Goal: Task Accomplishment & Management: Manage account settings

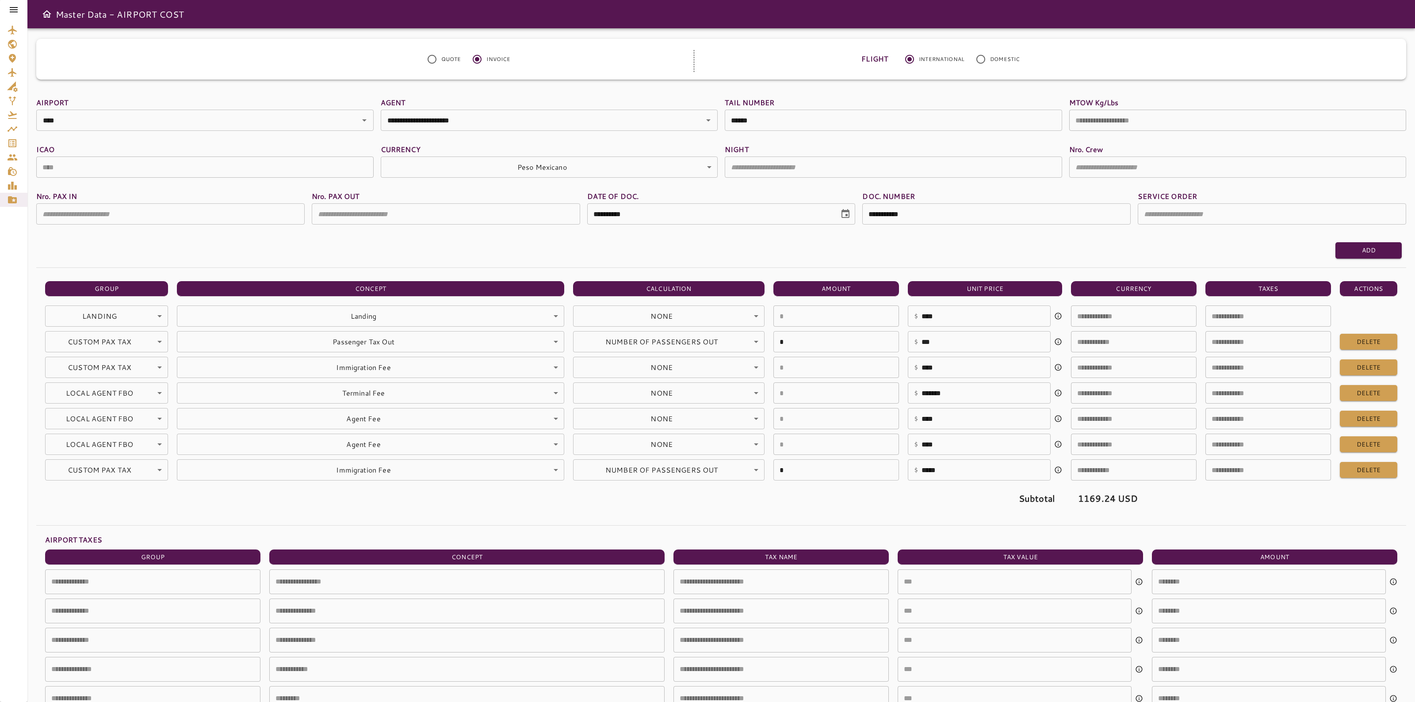
scroll to position [27, 0]
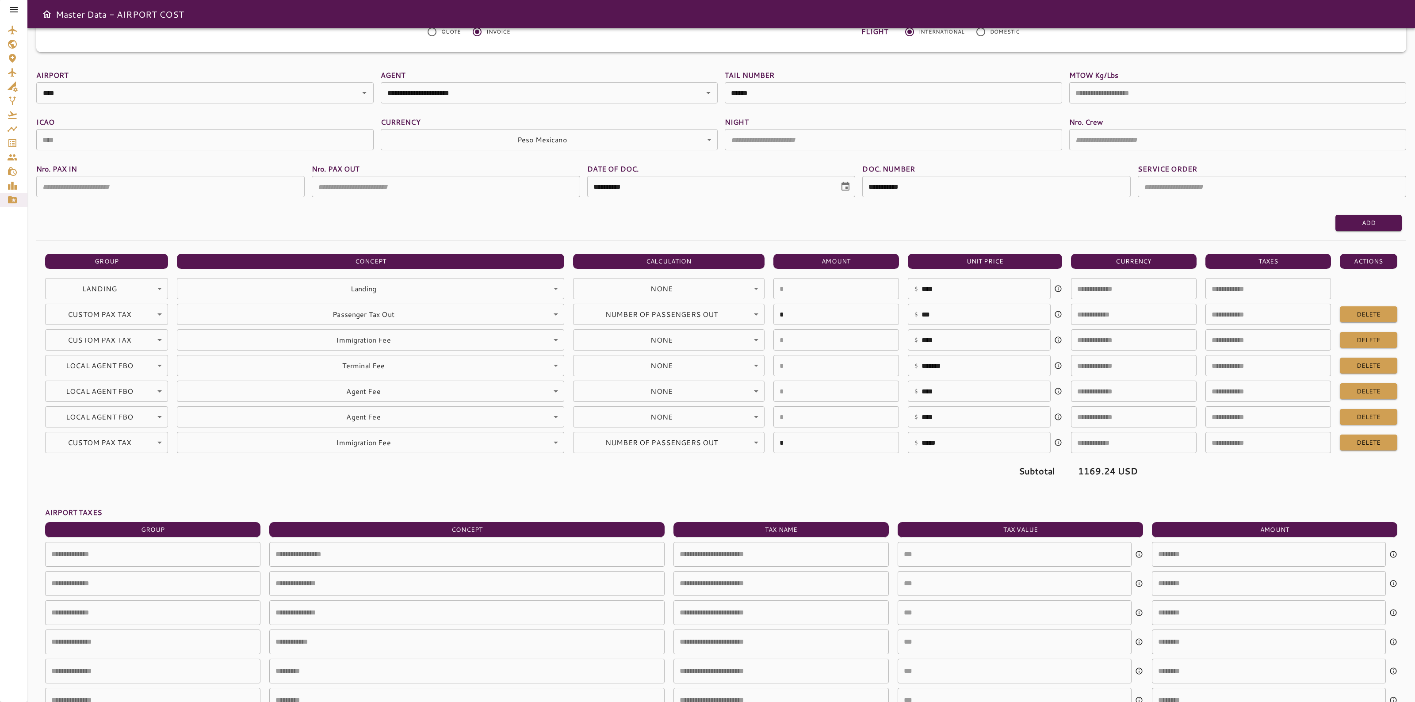
click at [3, 133] on link "Waypoints" at bounding box center [13, 129] width 27 height 14
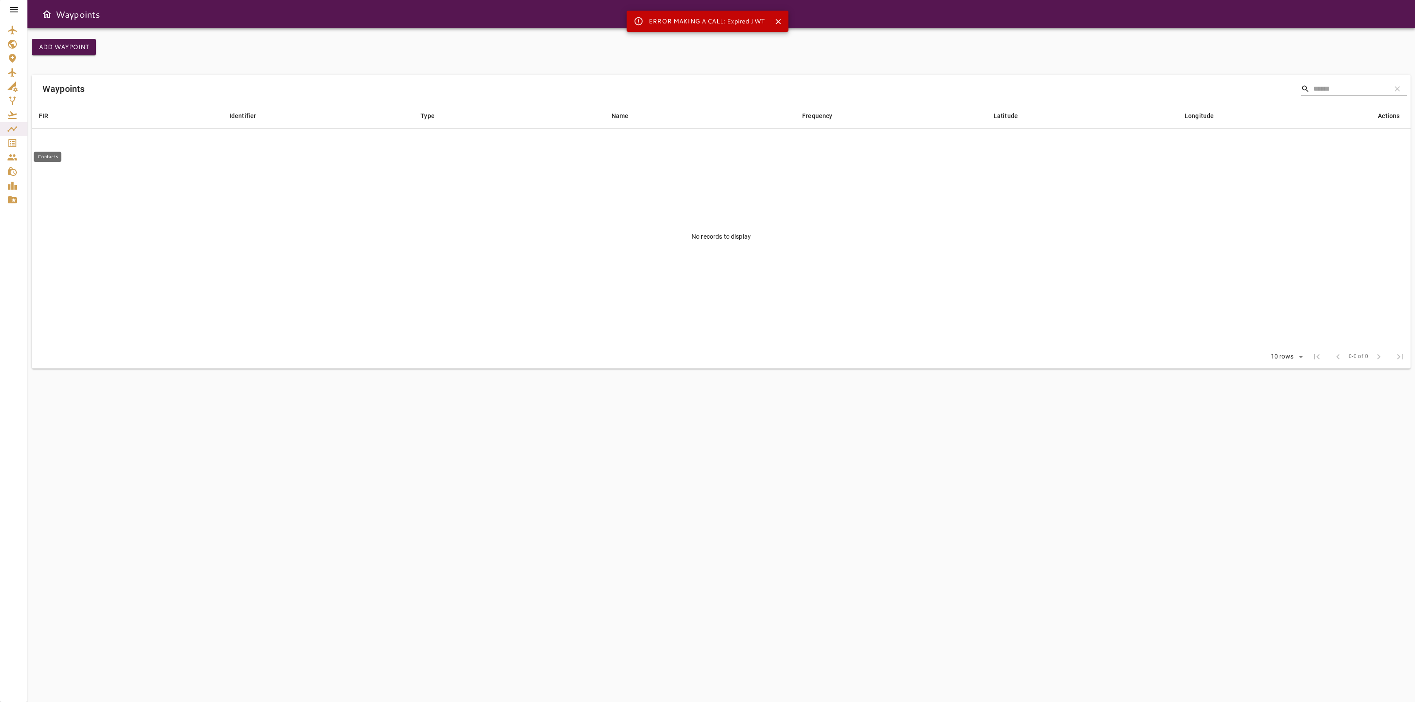
click at [12, 145] on icon "Service Orders" at bounding box center [12, 143] width 11 height 11
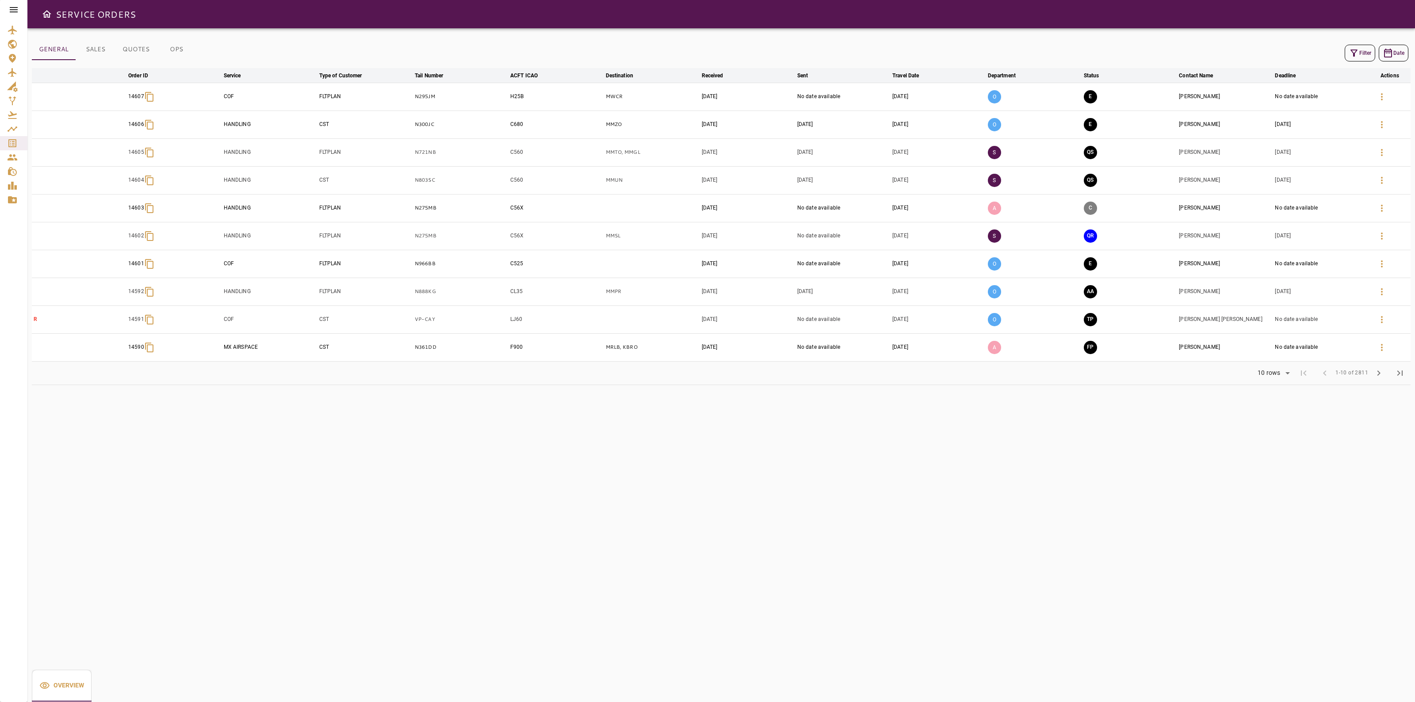
click at [1356, 57] on icon "button" at bounding box center [1354, 53] width 11 height 11
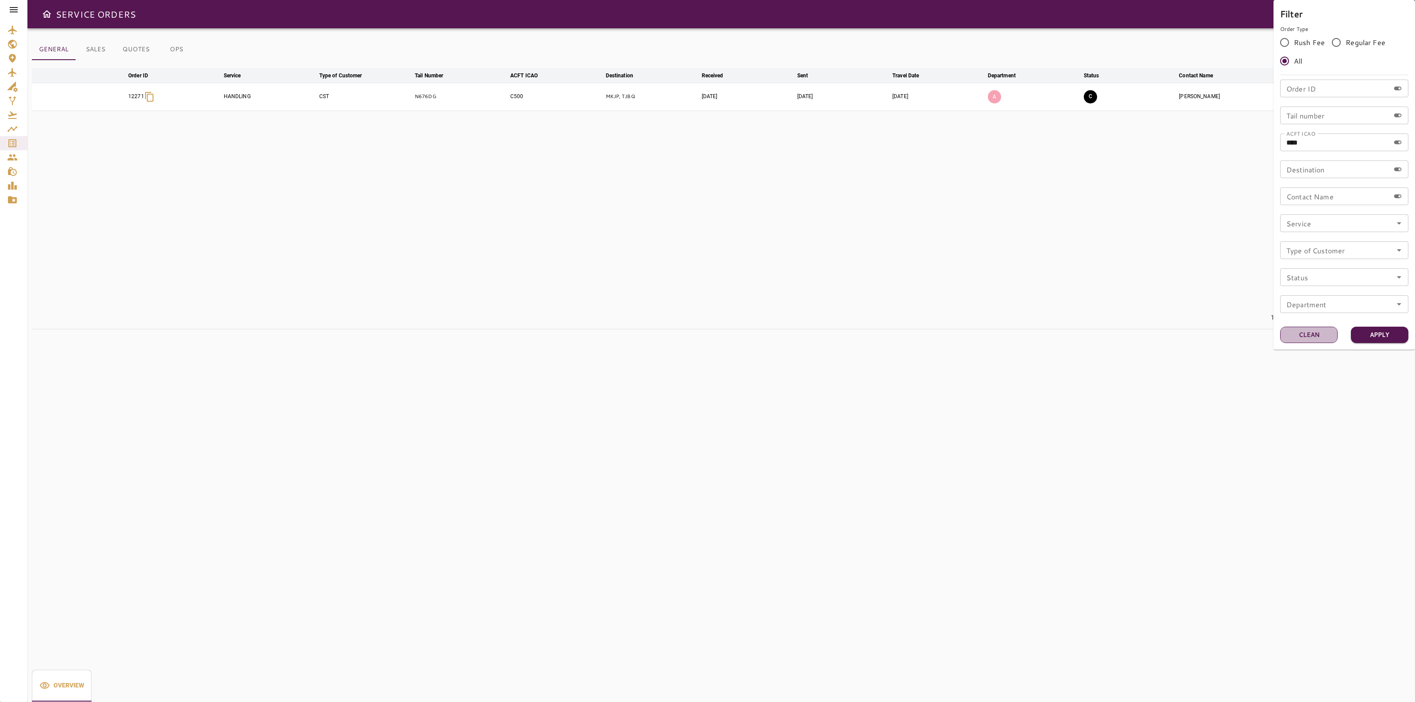
click at [1298, 335] on button "Clean" at bounding box center [1308, 335] width 57 height 16
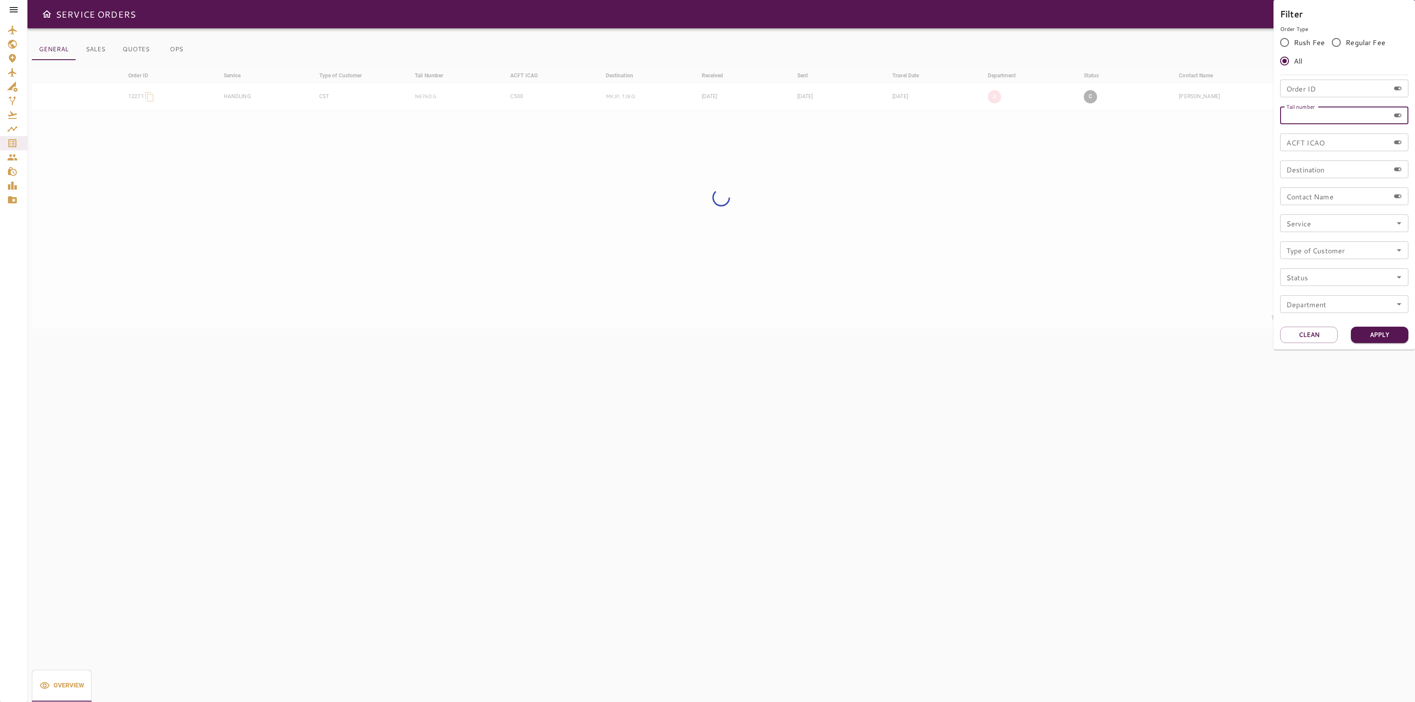
click at [1307, 115] on input "Tail number" at bounding box center [1335, 116] width 110 height 18
paste input "******"
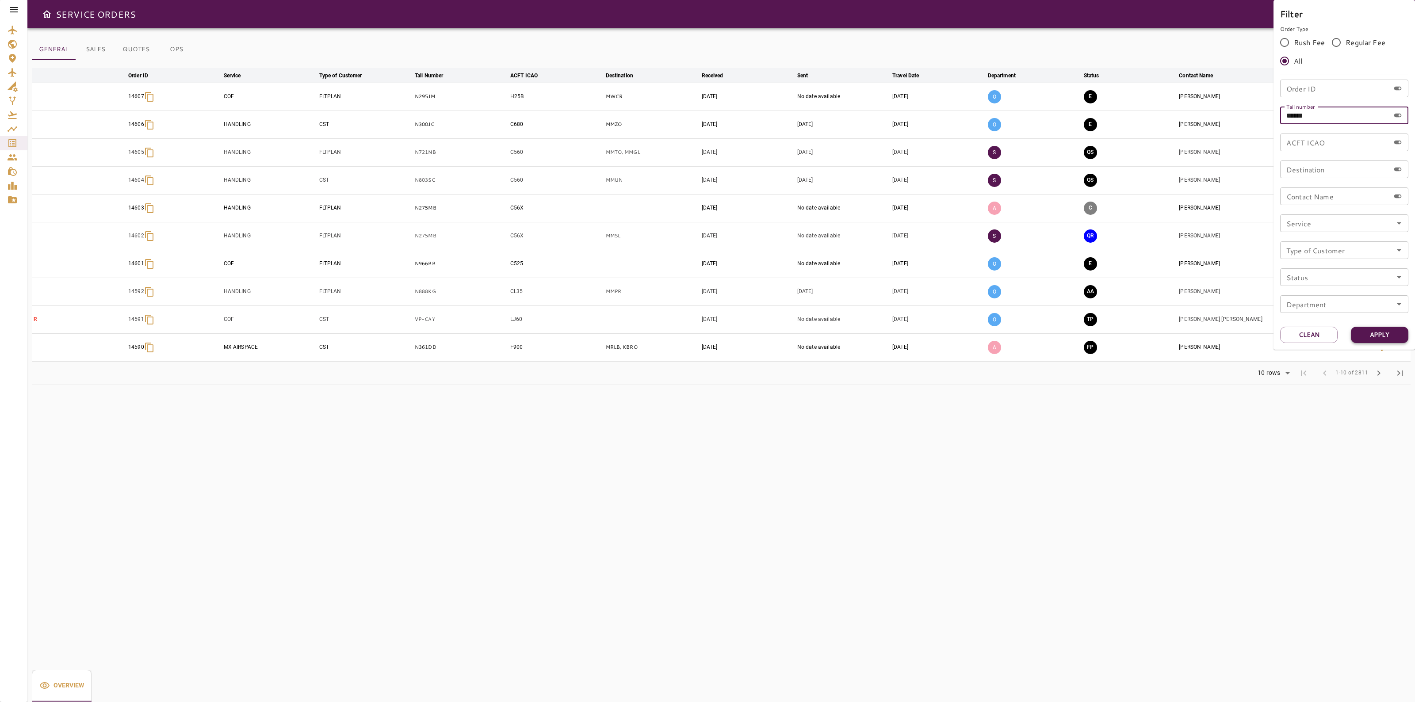
type input "******"
click at [1382, 342] on button "Apply" at bounding box center [1379, 335] width 57 height 16
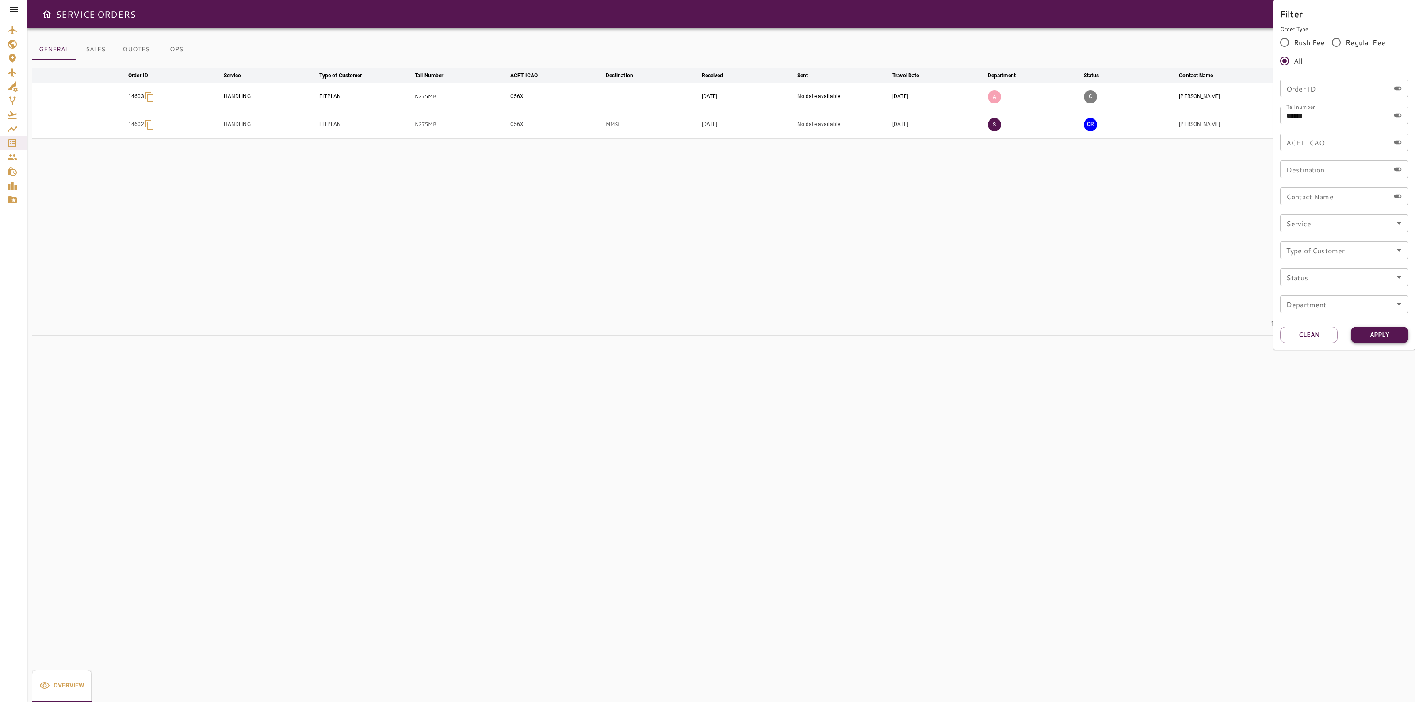
click at [1388, 332] on button "Apply" at bounding box center [1379, 335] width 57 height 16
click at [1177, 230] on div at bounding box center [707, 351] width 1415 height 702
click at [1378, 125] on icon "button" at bounding box center [1382, 124] width 11 height 11
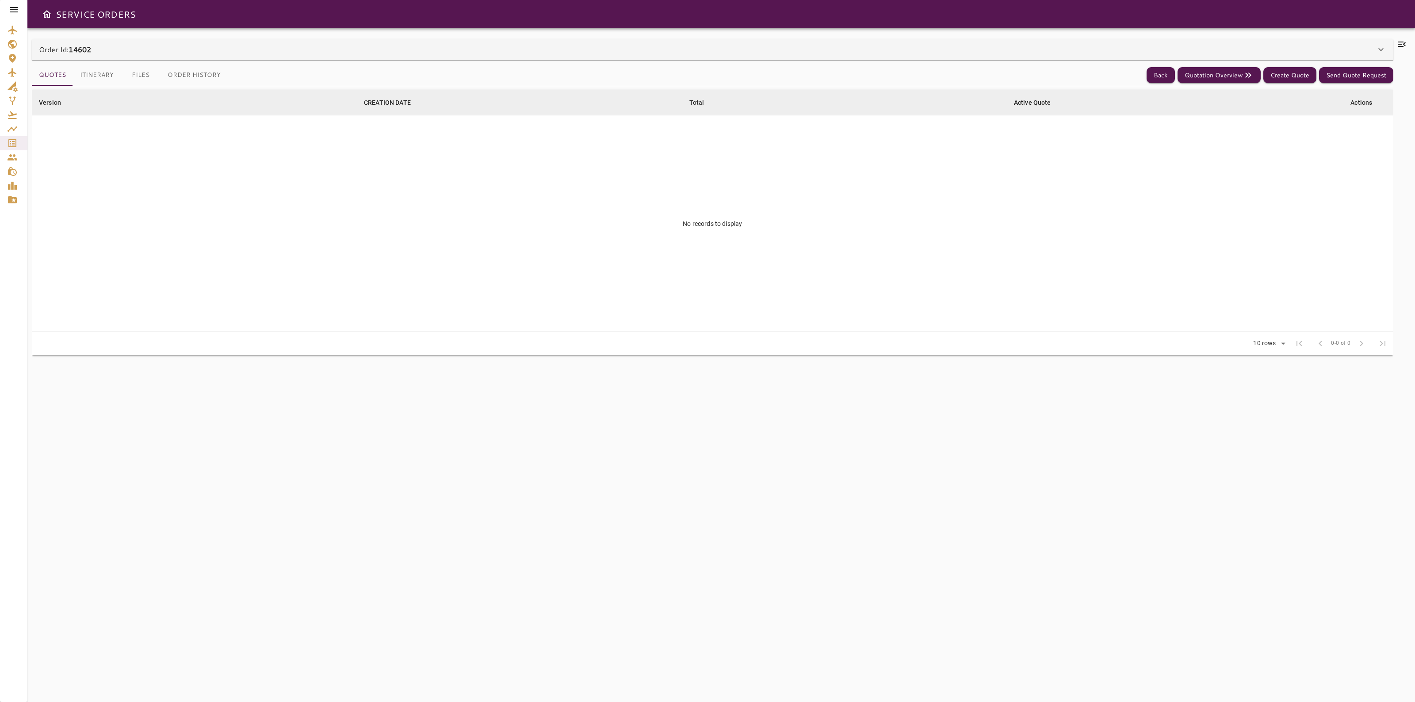
click at [132, 43] on div "Order Id: 14602" at bounding box center [712, 49] width 1361 height 21
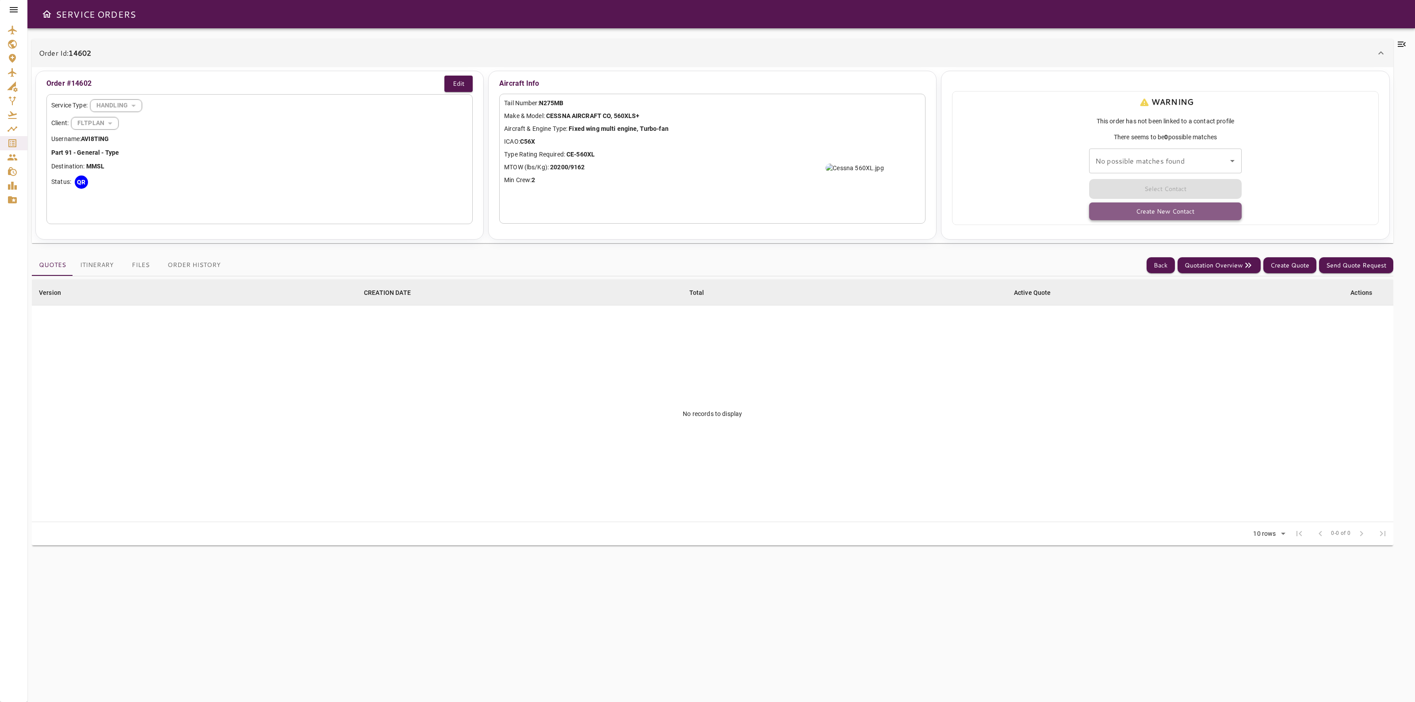
click at [1174, 214] on button "Create New Contact" at bounding box center [1165, 212] width 153 height 18
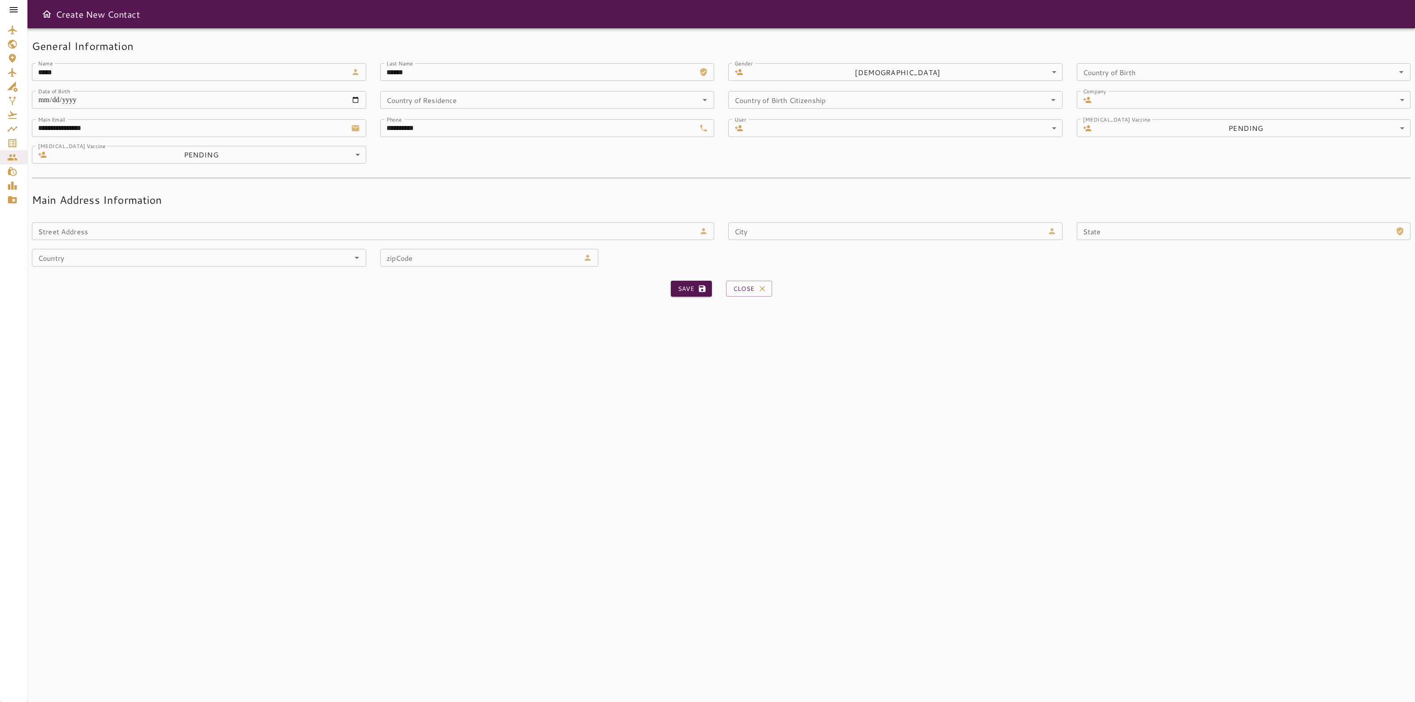
click at [385, 134] on input "**********" at bounding box center [538, 128] width 316 height 18
click at [385, 133] on input "**********" at bounding box center [538, 128] width 316 height 18
click at [681, 284] on button "Save" at bounding box center [691, 289] width 41 height 16
type input "**********"
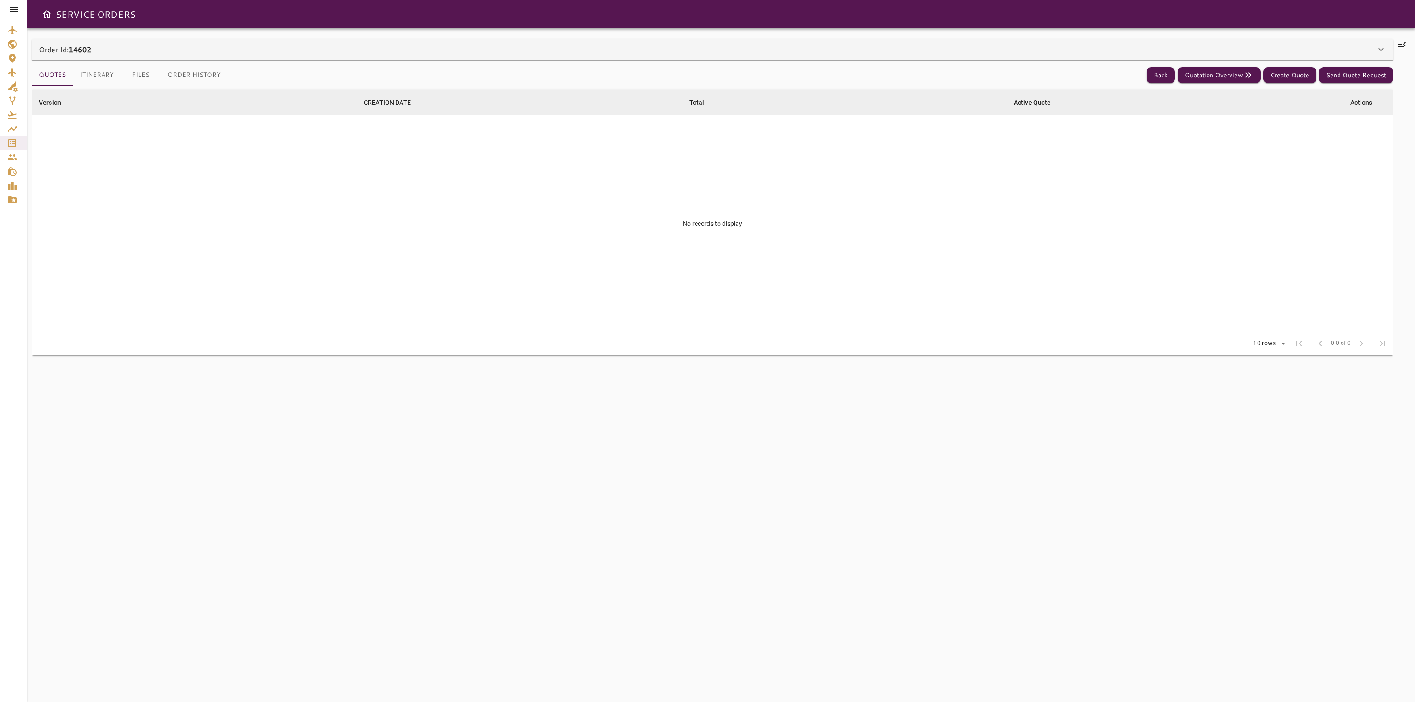
click at [819, 603] on div "Version arrow_downward CREATION DATE arrow_downward Total arrow_downward Active…" at bounding box center [712, 388] width 1361 height 605
click at [1249, 35] on div "Order Id: 14602 Order #14602 Edit Service Type: HANDLING ******** ​ Client: FLT…" at bounding box center [721, 365] width 1388 height 674
click at [1245, 43] on div "Order Id: 14602" at bounding box center [712, 49] width 1361 height 21
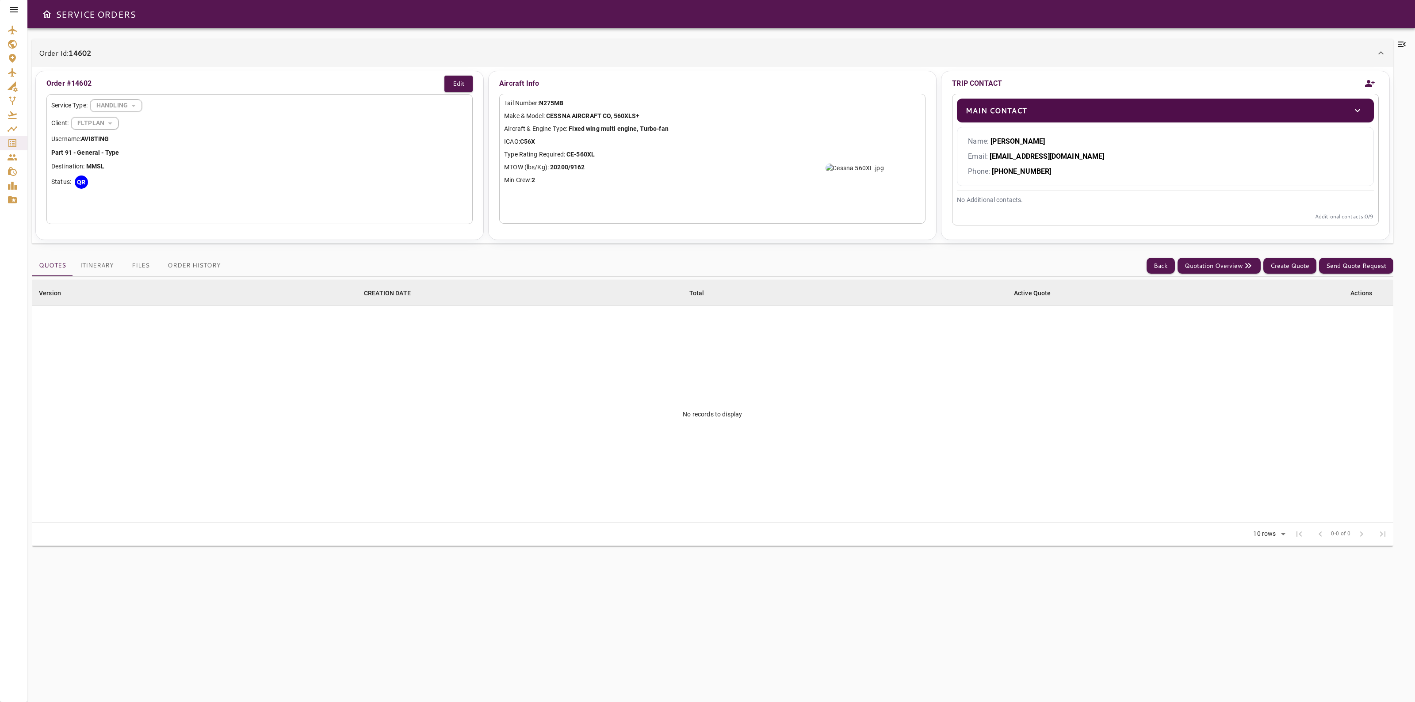
click at [122, 58] on div "Order Id: 14602" at bounding box center [707, 53] width 1337 height 11
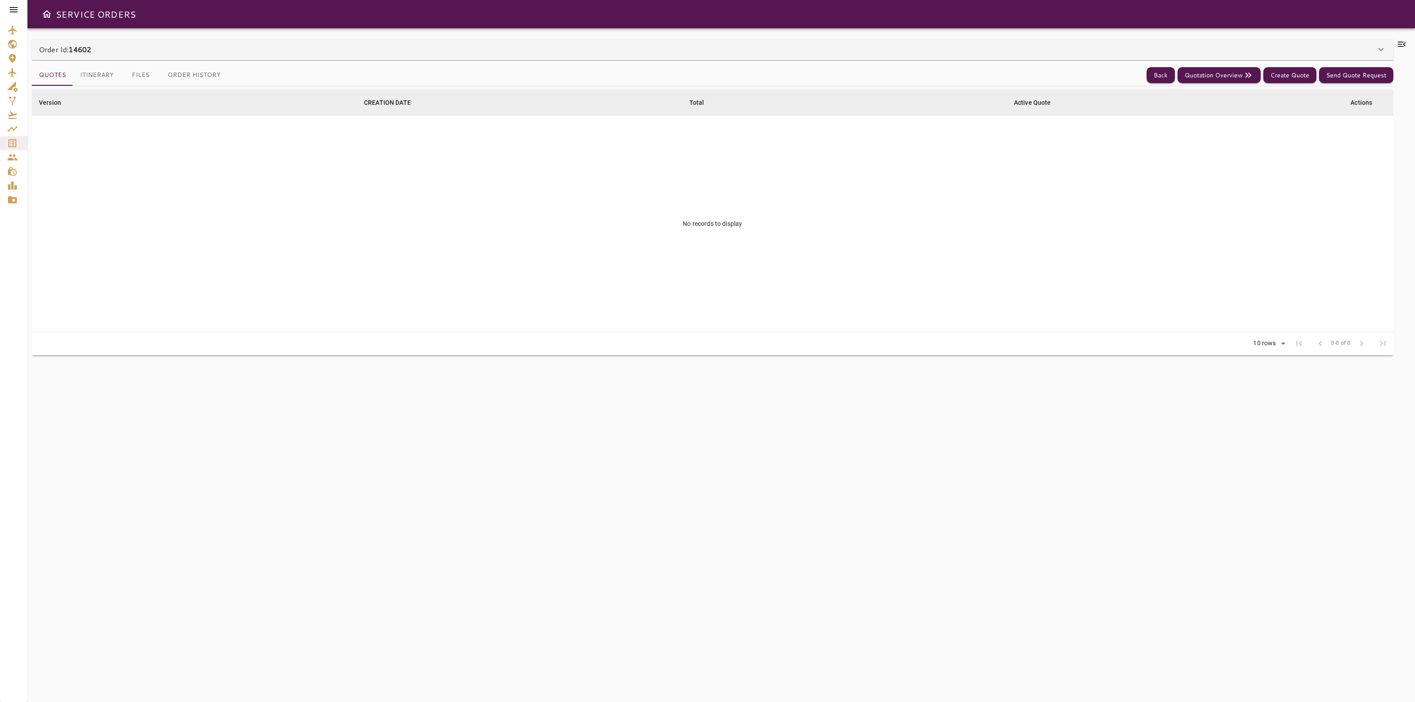
click at [328, 73] on div "Quotes Itinerary Files Order History Back Quotation Overview Create Quote Send …" at bounding box center [712, 76] width 1361 height 22
click at [339, 62] on div "Quotes Itinerary Files Order History Back Quotation Overview Create Quote Send …" at bounding box center [712, 375] width 1361 height 631
click at [357, 50] on div "Order Id: 14602" at bounding box center [707, 49] width 1337 height 11
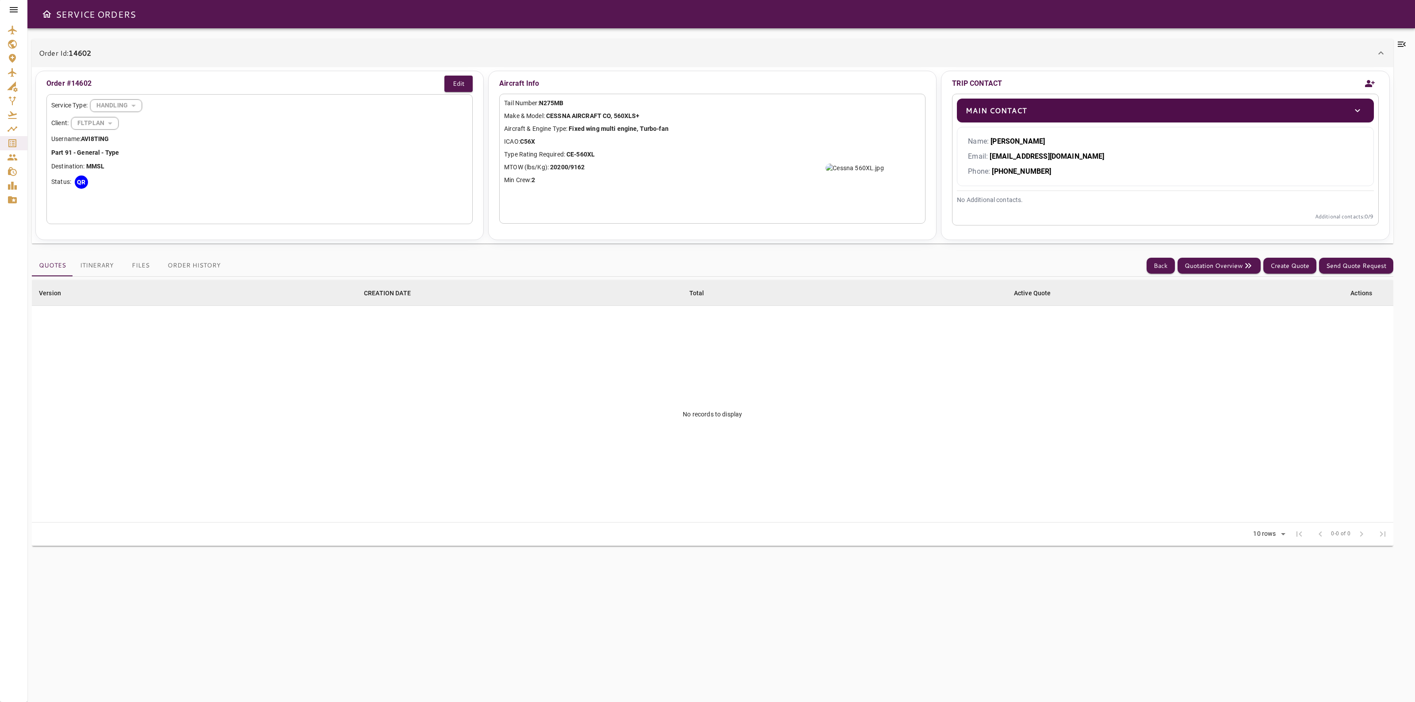
click at [1404, 46] on icon at bounding box center [1401, 44] width 11 height 11
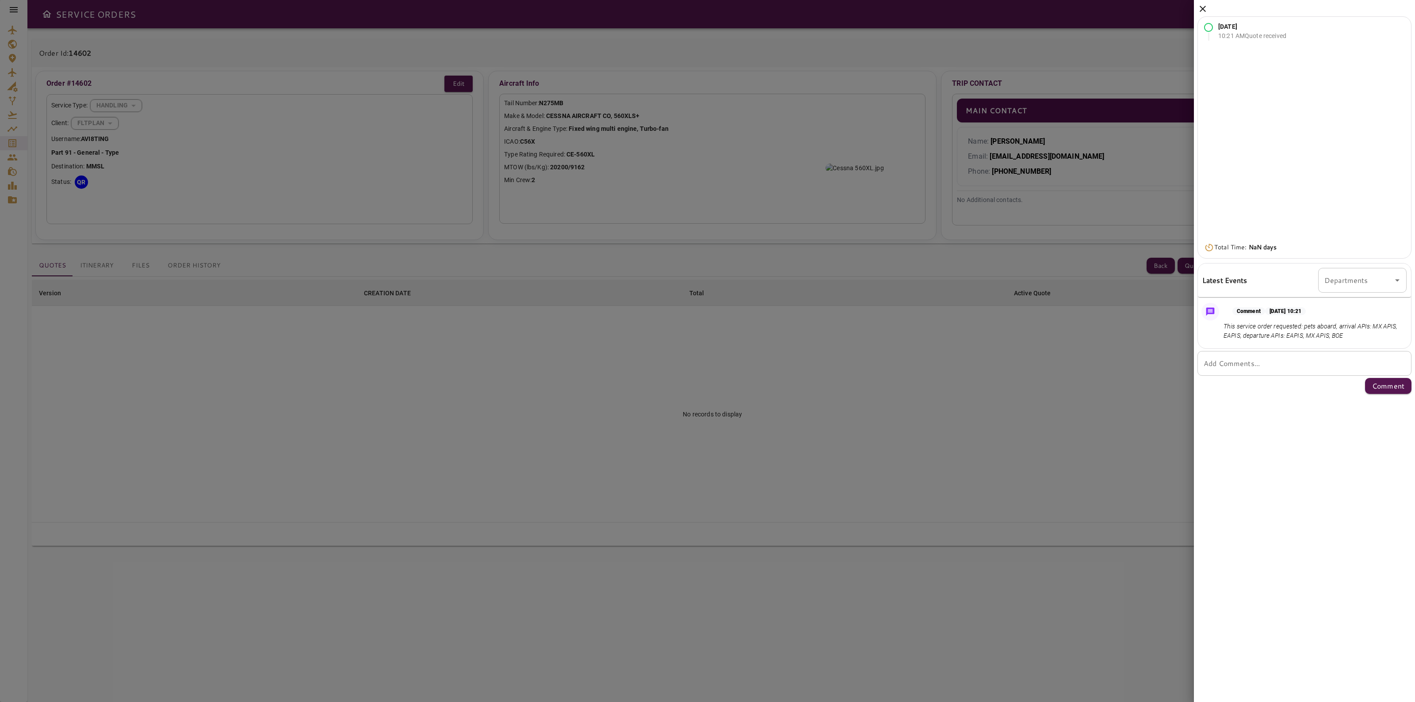
click at [1200, 9] on icon at bounding box center [1202, 9] width 11 height 11
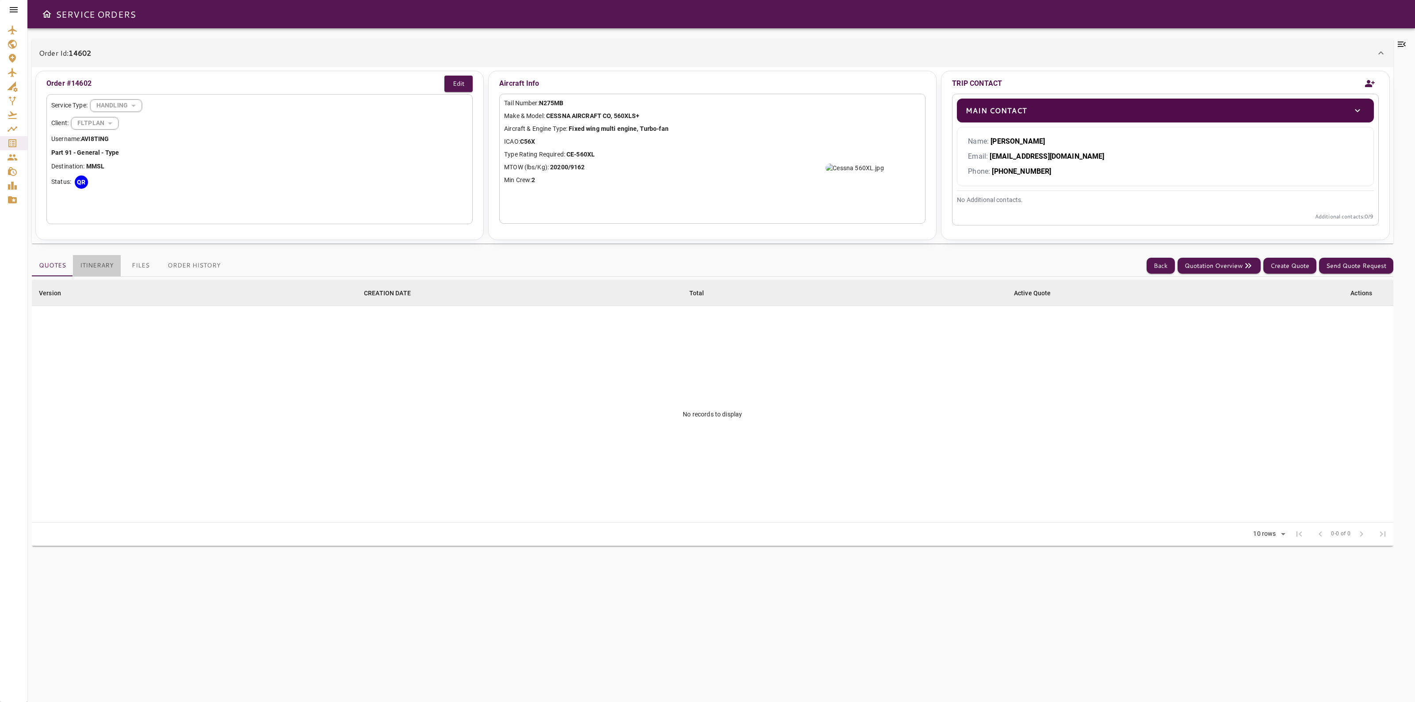
click at [83, 264] on button "Itinerary" at bounding box center [97, 265] width 48 height 21
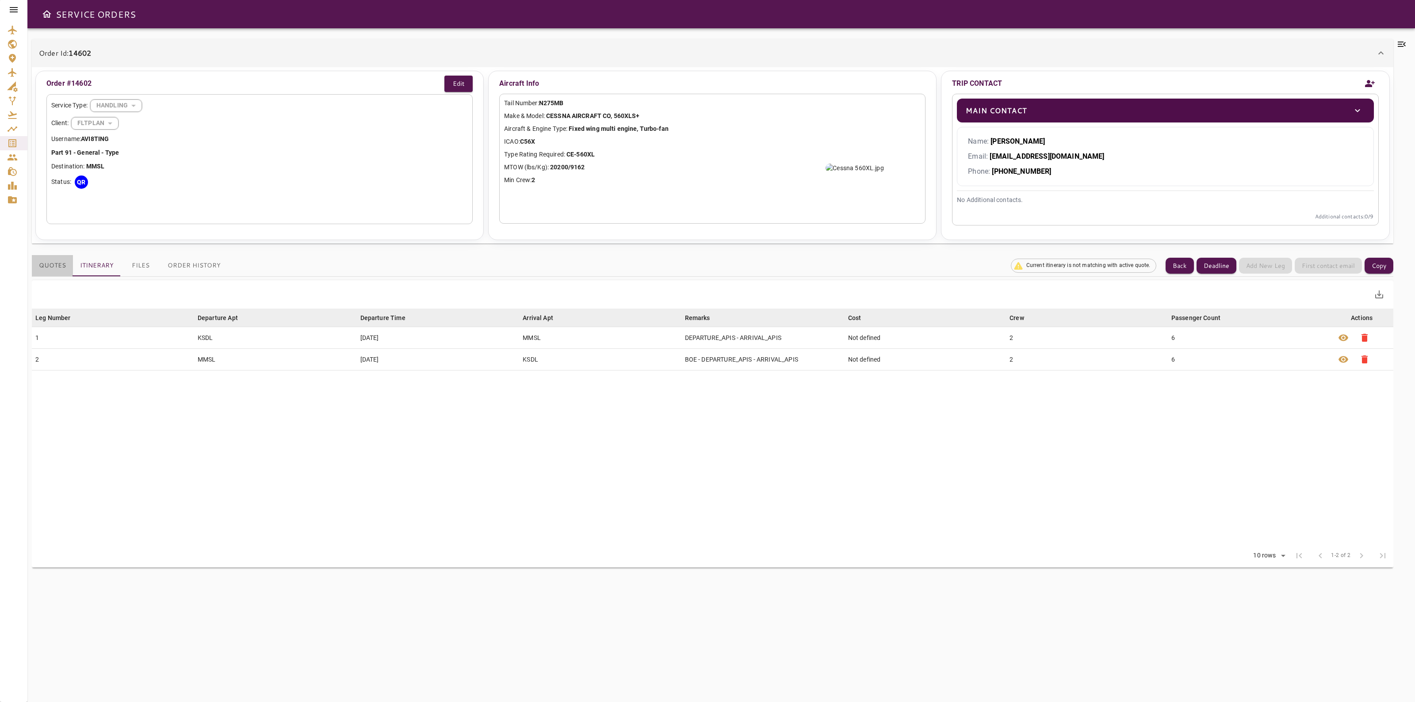
click at [59, 268] on button "Quotes" at bounding box center [52, 265] width 41 height 21
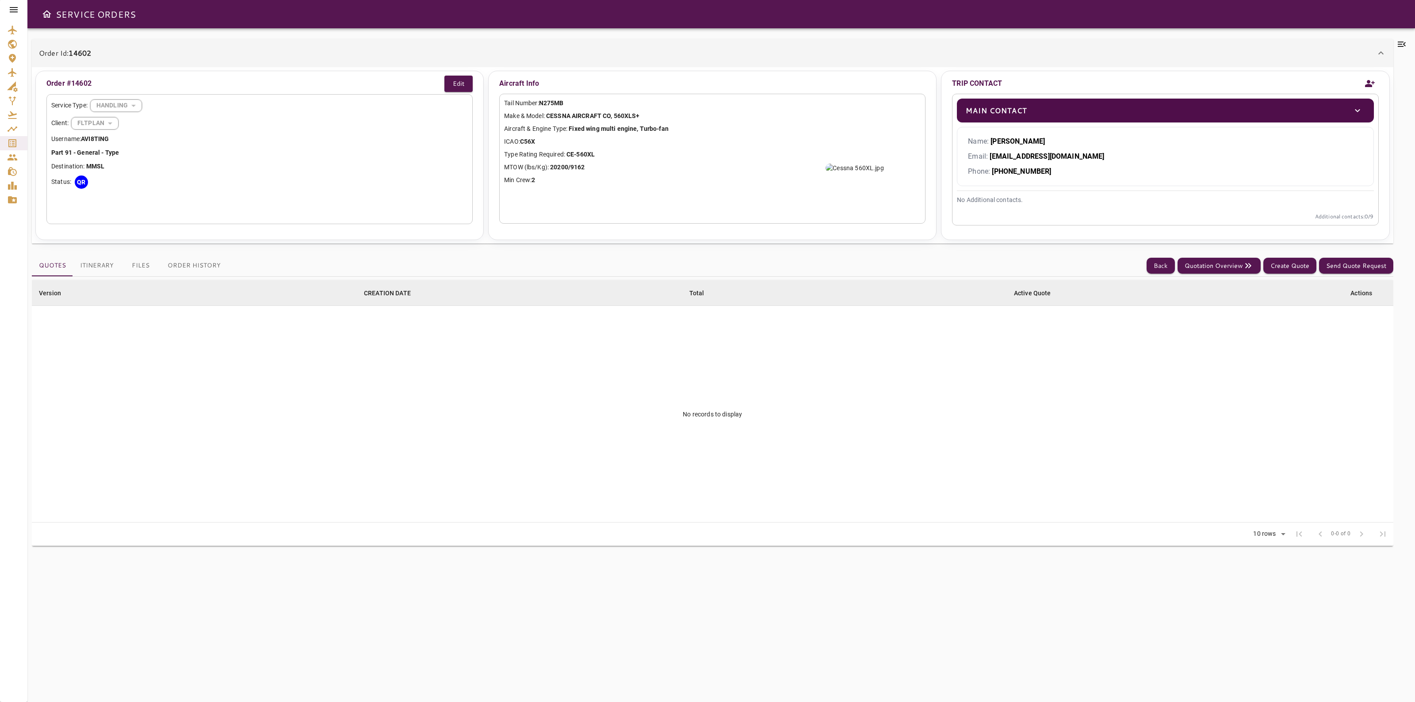
click at [139, 149] on p "Part 91 - General - Type" at bounding box center [259, 152] width 417 height 9
click at [1219, 268] on button "Quotation Overview" at bounding box center [1219, 266] width 83 height 16
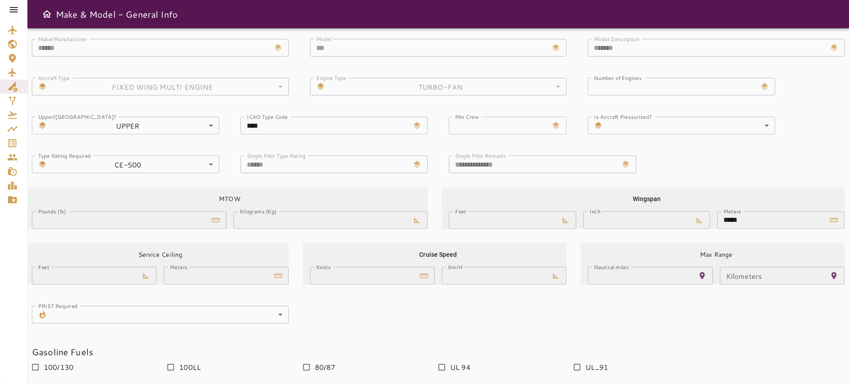
click at [13, 140] on icon "Service Orders" at bounding box center [12, 143] width 11 height 11
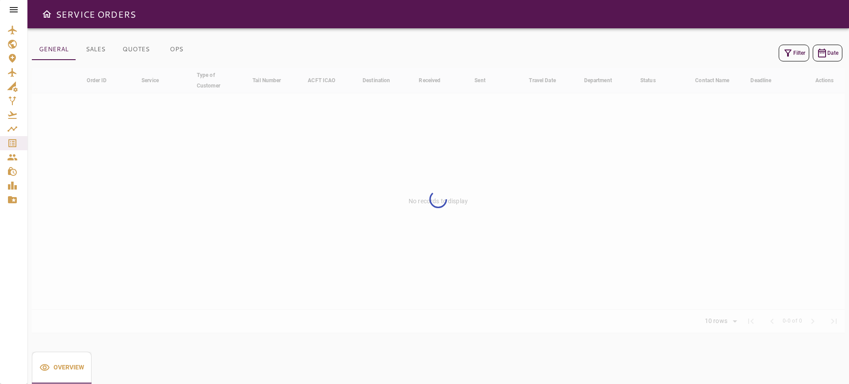
click at [788, 50] on icon "button" at bounding box center [788, 53] width 11 height 11
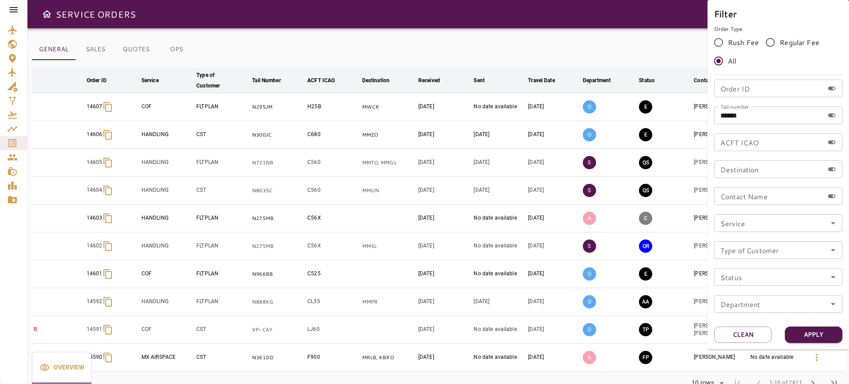
click at [722, 115] on input "******" at bounding box center [769, 116] width 110 height 18
paste input "text"
type input "*****"
click at [833, 339] on button "Apply" at bounding box center [813, 335] width 57 height 16
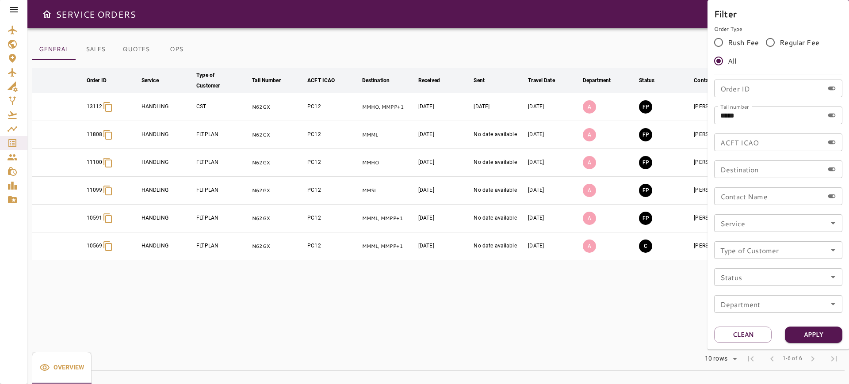
click at [422, 50] on div at bounding box center [424, 192] width 849 height 384
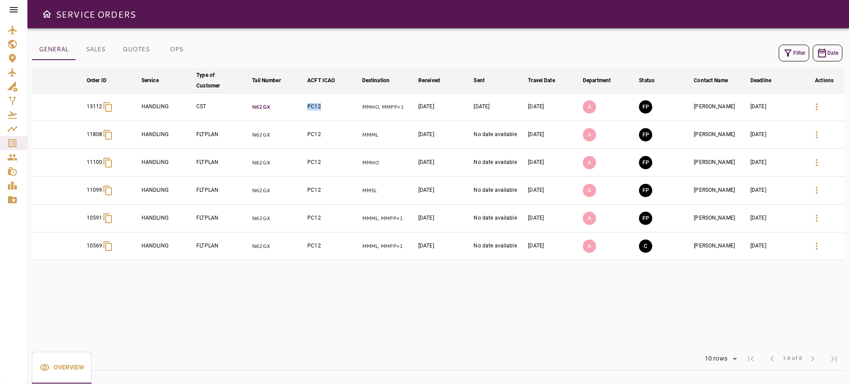
drag, startPoint x: 325, startPoint y: 111, endPoint x: 300, endPoint y: 107, distance: 25.1
click at [300, 107] on tr "13112 HANDLING CST N62GX PC12 MMHO, MMPP +1 Jan 06, 2025 Jan 07, 2025 Jan 16, 2…" at bounding box center [438, 107] width 813 height 28
copy tr "PC12"
click at [817, 109] on icon "button" at bounding box center [817, 106] width 2 height 7
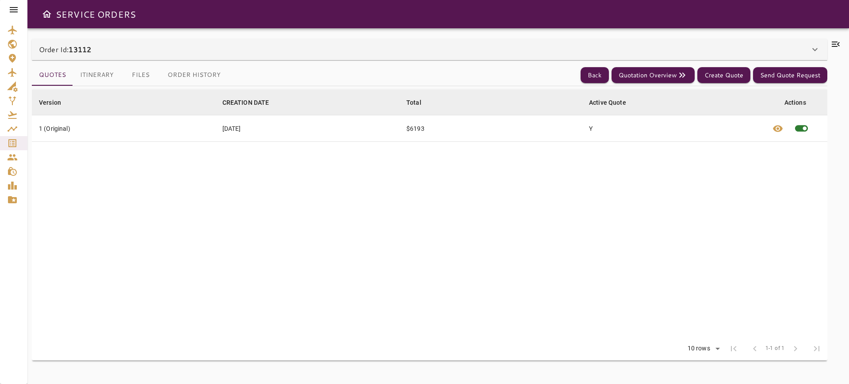
click at [143, 59] on div "Order Id: 13112" at bounding box center [429, 49] width 795 height 21
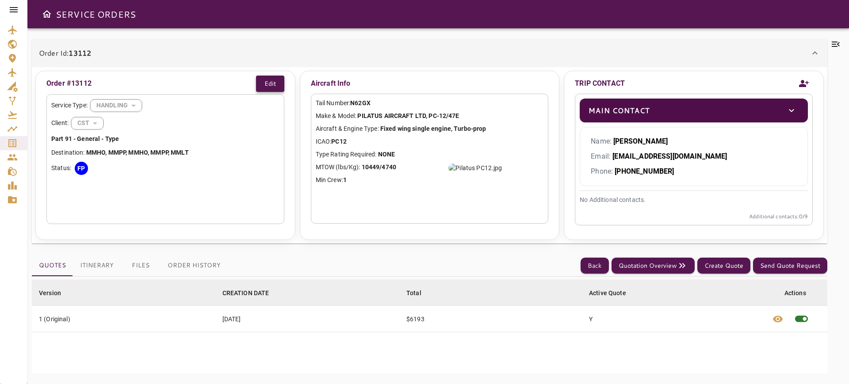
click at [267, 82] on button "Edit" at bounding box center [270, 84] width 28 height 16
click at [221, 80] on button "Cancel" at bounding box center [231, 84] width 39 height 16
click at [463, 26] on div "SERVICE ORDERS" at bounding box center [438, 14] width 822 height 28
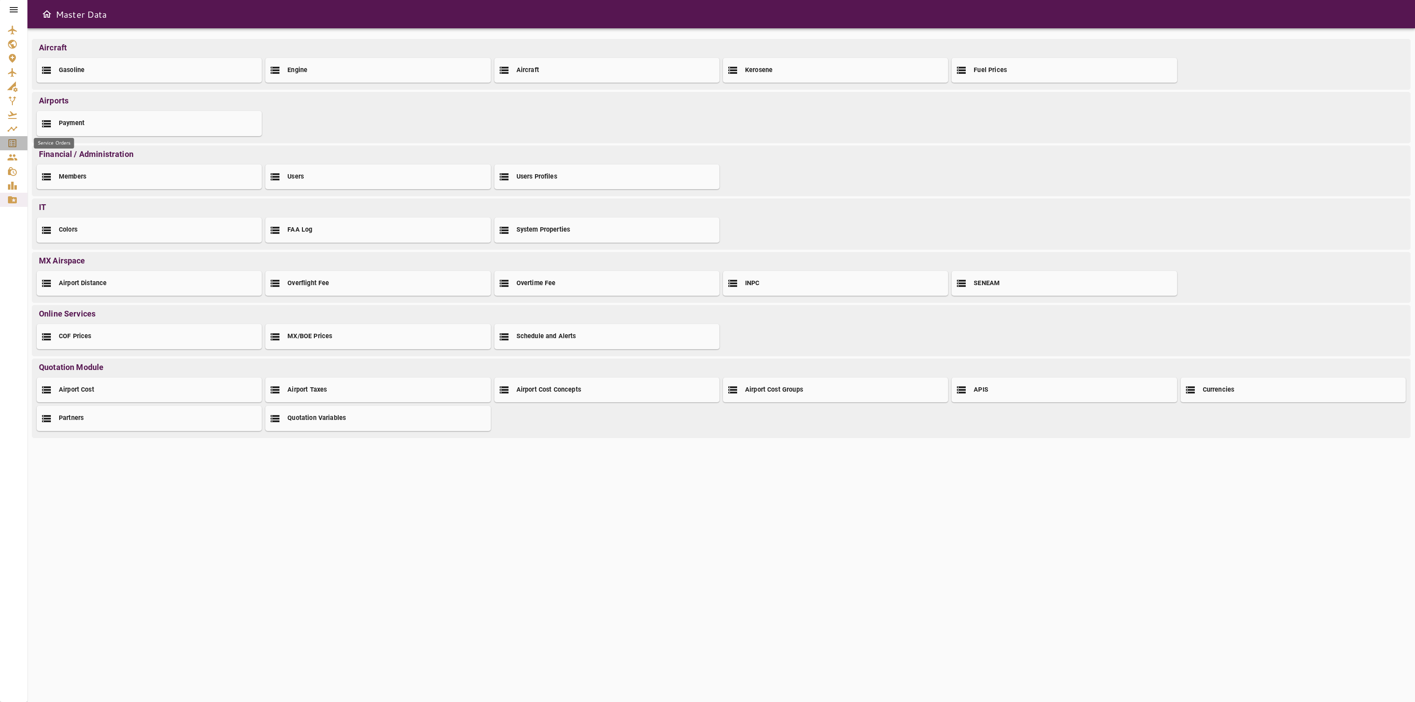
click at [11, 142] on icon "Service Orders" at bounding box center [12, 143] width 11 height 11
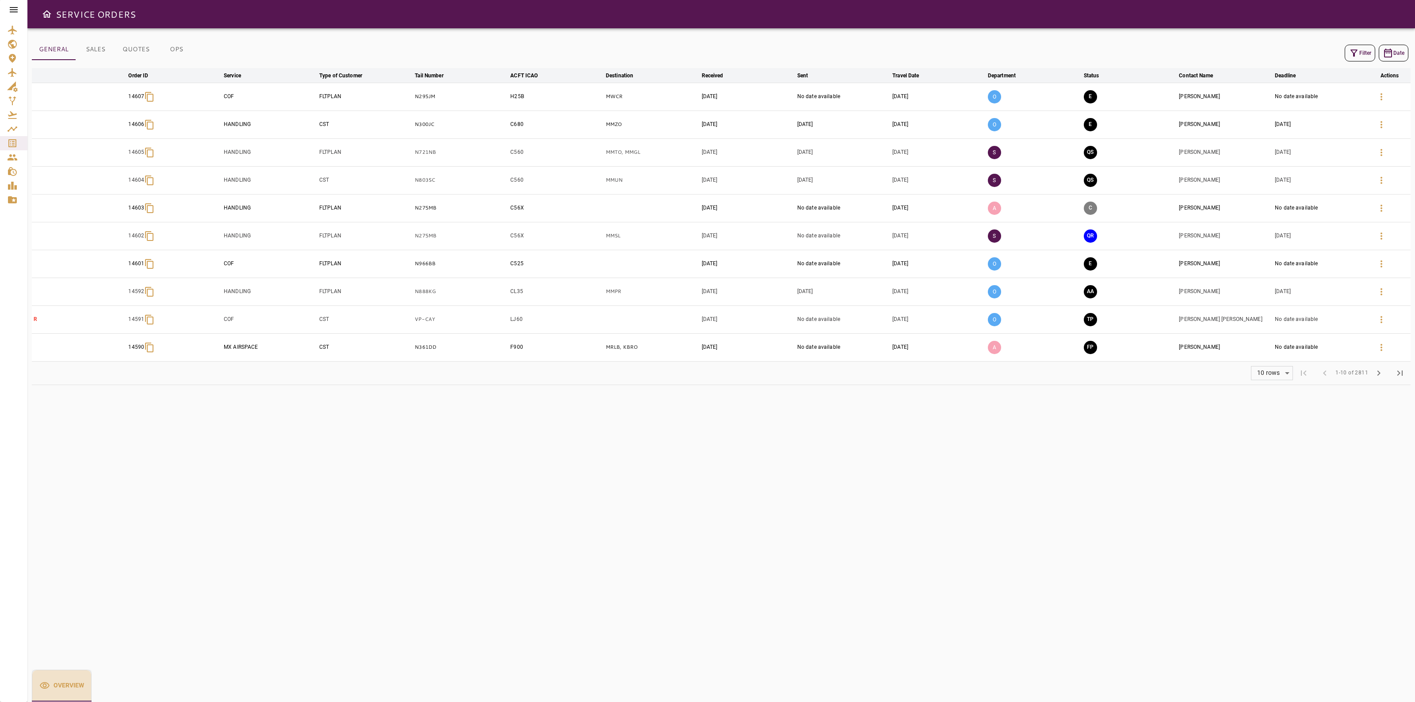
click at [65, 690] on button "Overview" at bounding box center [62, 686] width 60 height 32
click at [17, 9] on icon at bounding box center [13, 9] width 11 height 11
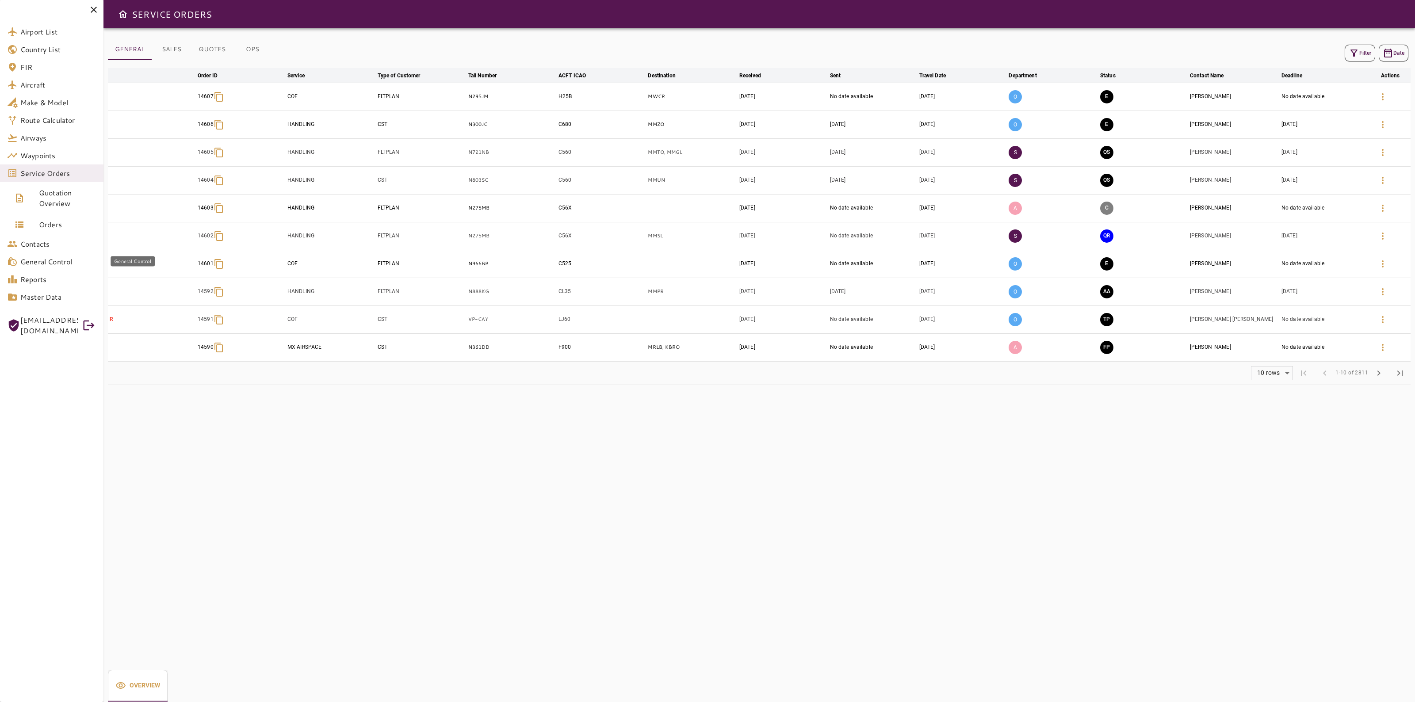
click at [68, 258] on span "General Control" at bounding box center [58, 261] width 76 height 11
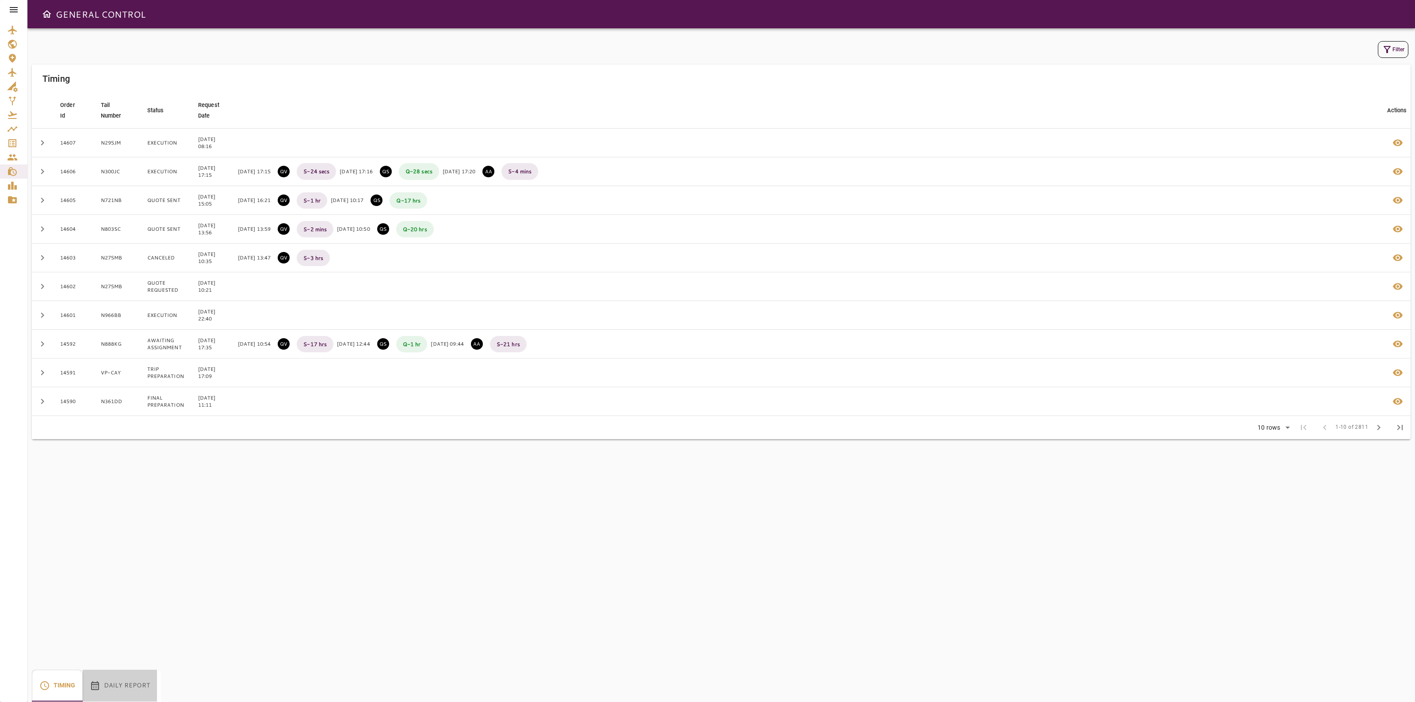
click at [129, 692] on button "Daily Report" at bounding box center [120, 686] width 74 height 32
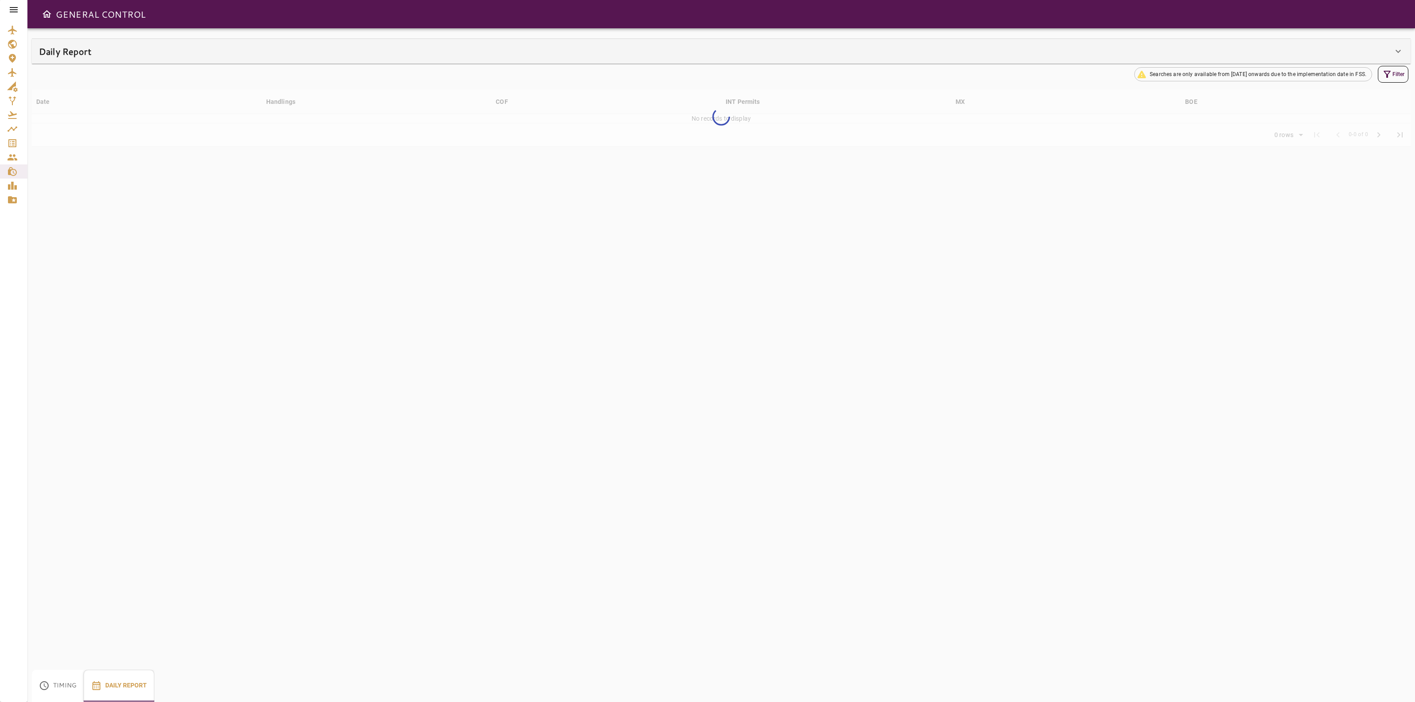
type input "**"
click at [1381, 48] on div "Daily Report" at bounding box center [716, 51] width 1354 height 14
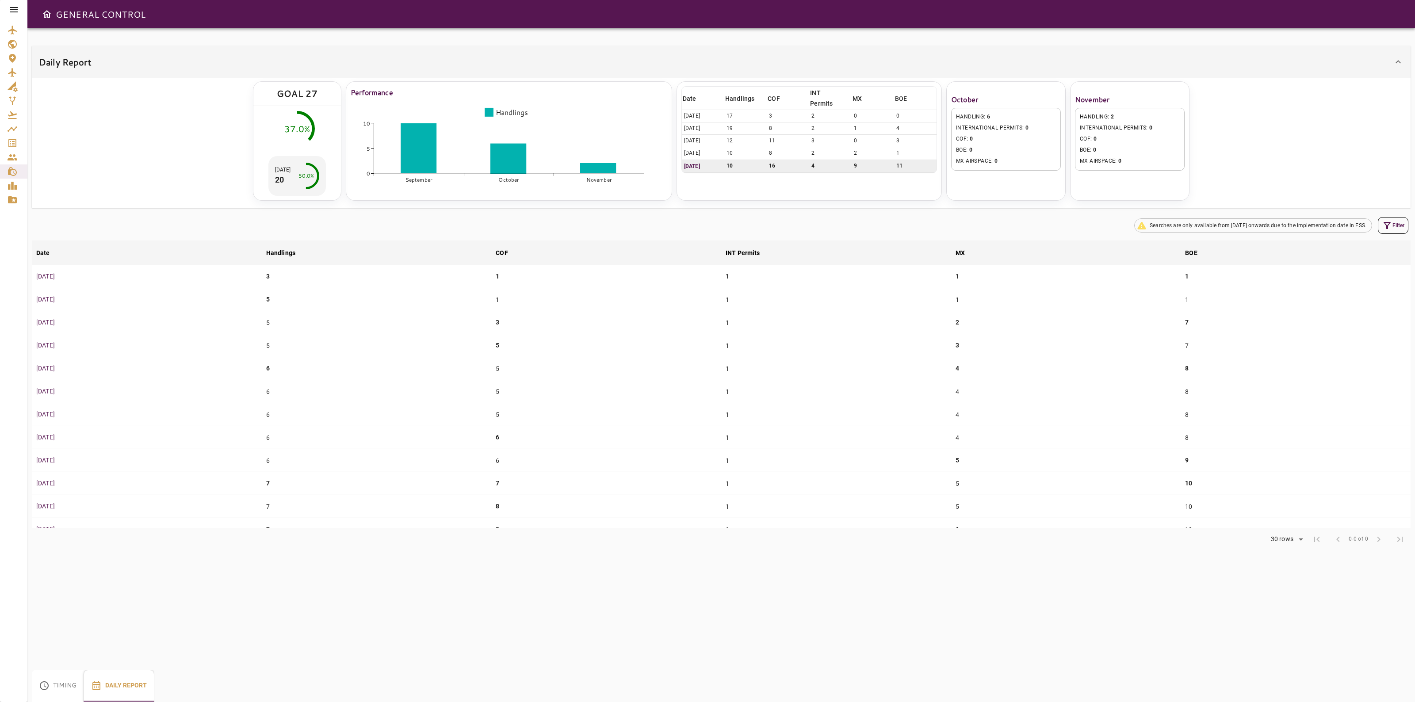
click at [994, 134] on div "HANDLING : 6 INTERNATIONAL PERMITS : 0 COF : 0 BOE : 0 MX AIRSPACE : 0" at bounding box center [1006, 139] width 110 height 63
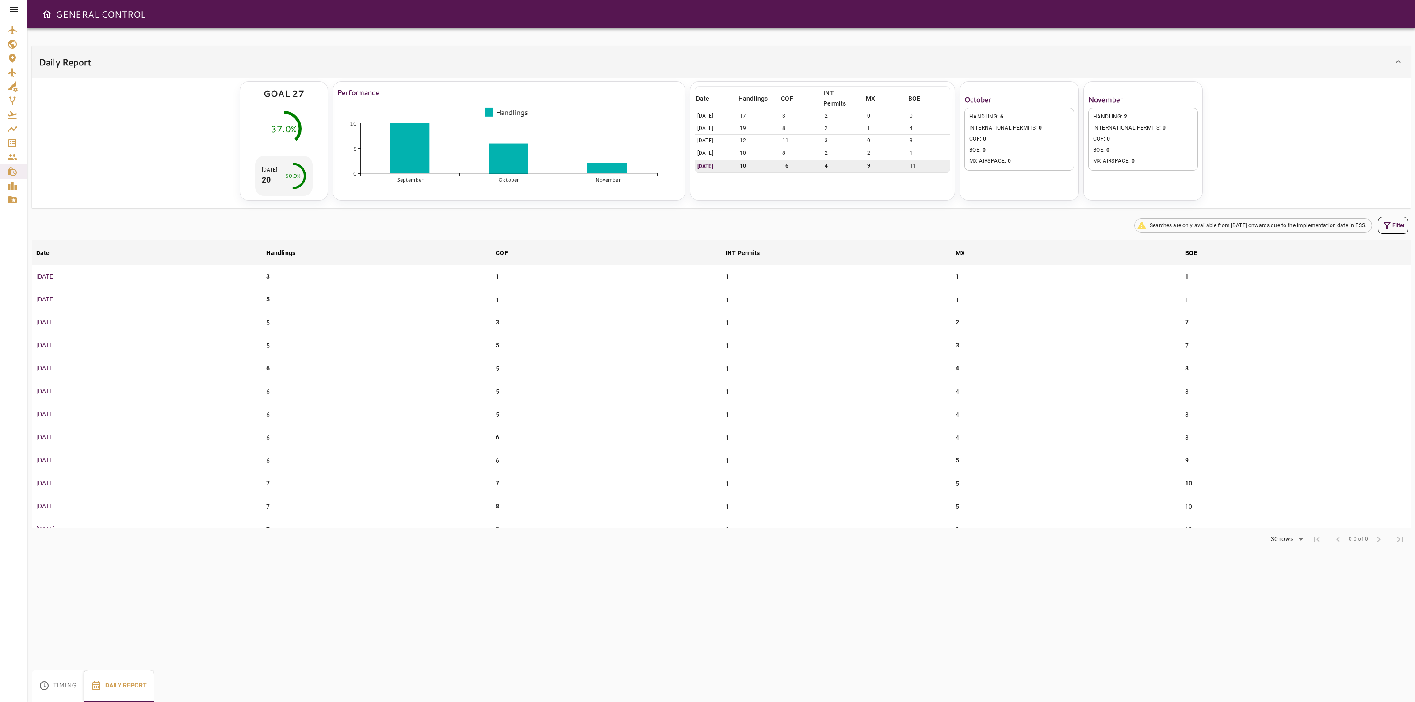
click at [1003, 114] on span "HANDLING : 6" at bounding box center [1019, 117] width 100 height 9
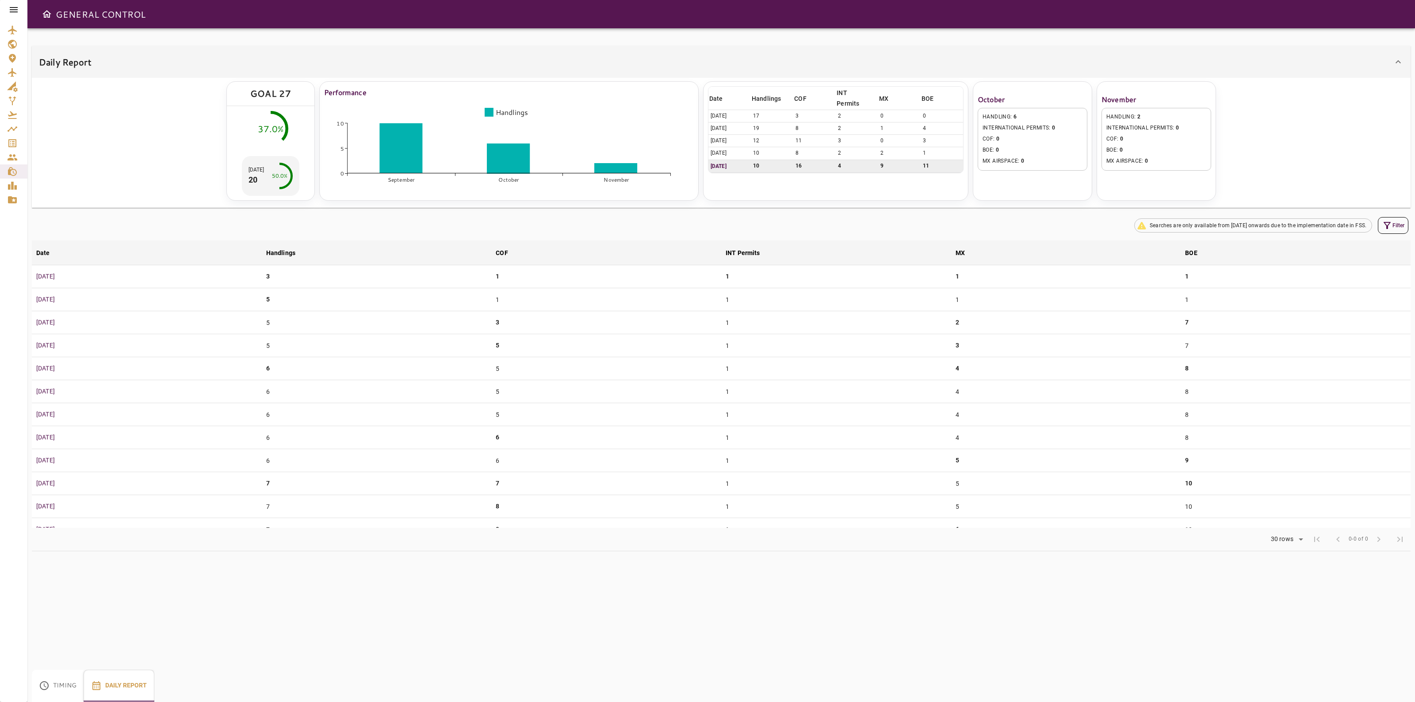
click at [1003, 114] on span "HANDLING : 6" at bounding box center [1033, 117] width 100 height 9
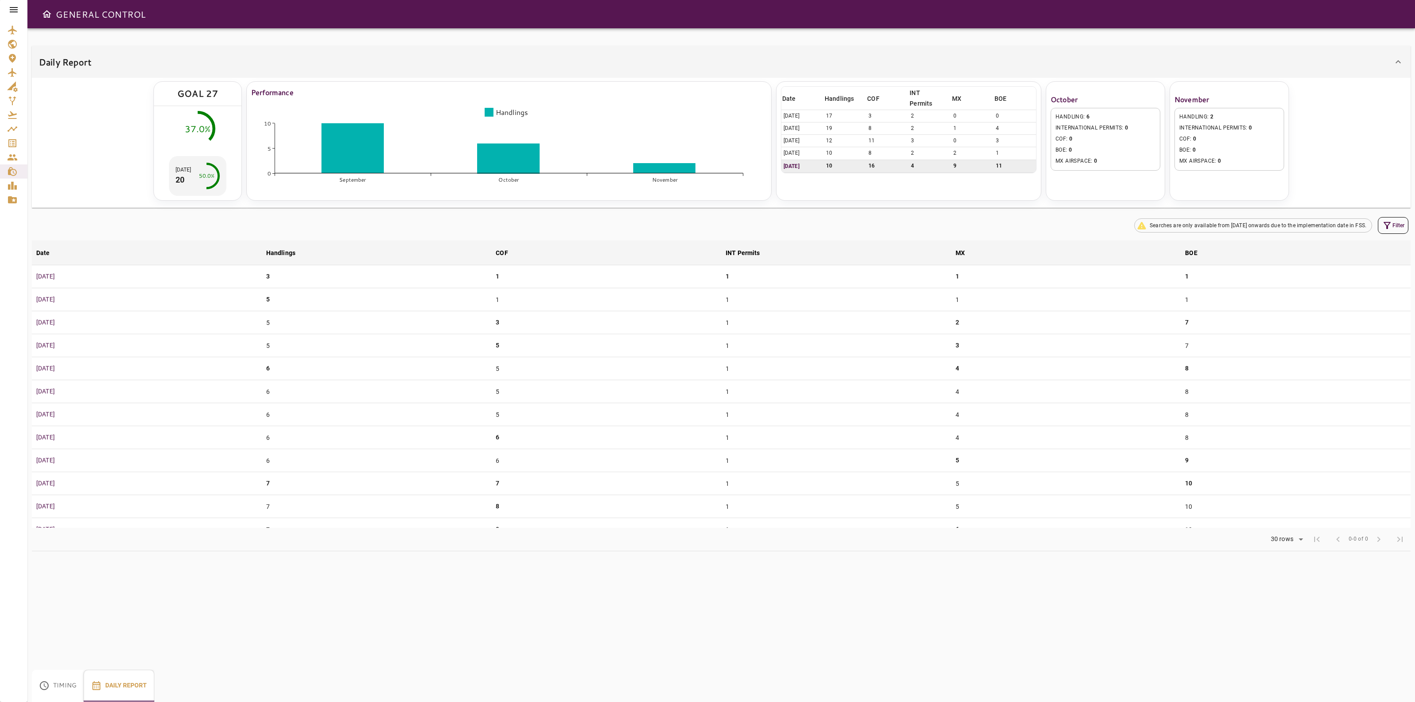
click at [1091, 119] on span "HANDLING : 6" at bounding box center [1105, 117] width 100 height 9
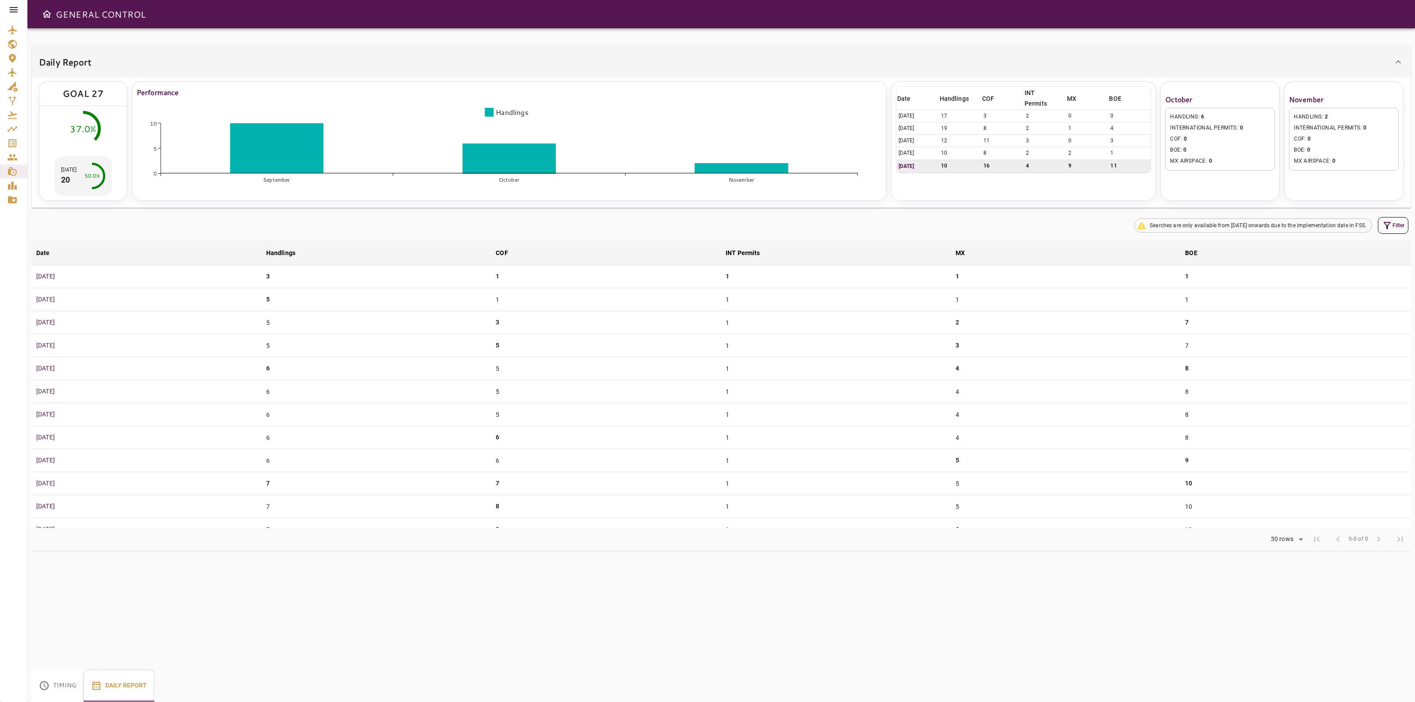
click at [416, 651] on div "Daily Report GOAL 27 37.0% [DATE] 20 50.0% Performance September October Novemb…" at bounding box center [721, 365] width 1388 height 674
click at [13, 198] on icon "Master Data" at bounding box center [12, 199] width 9 height 7
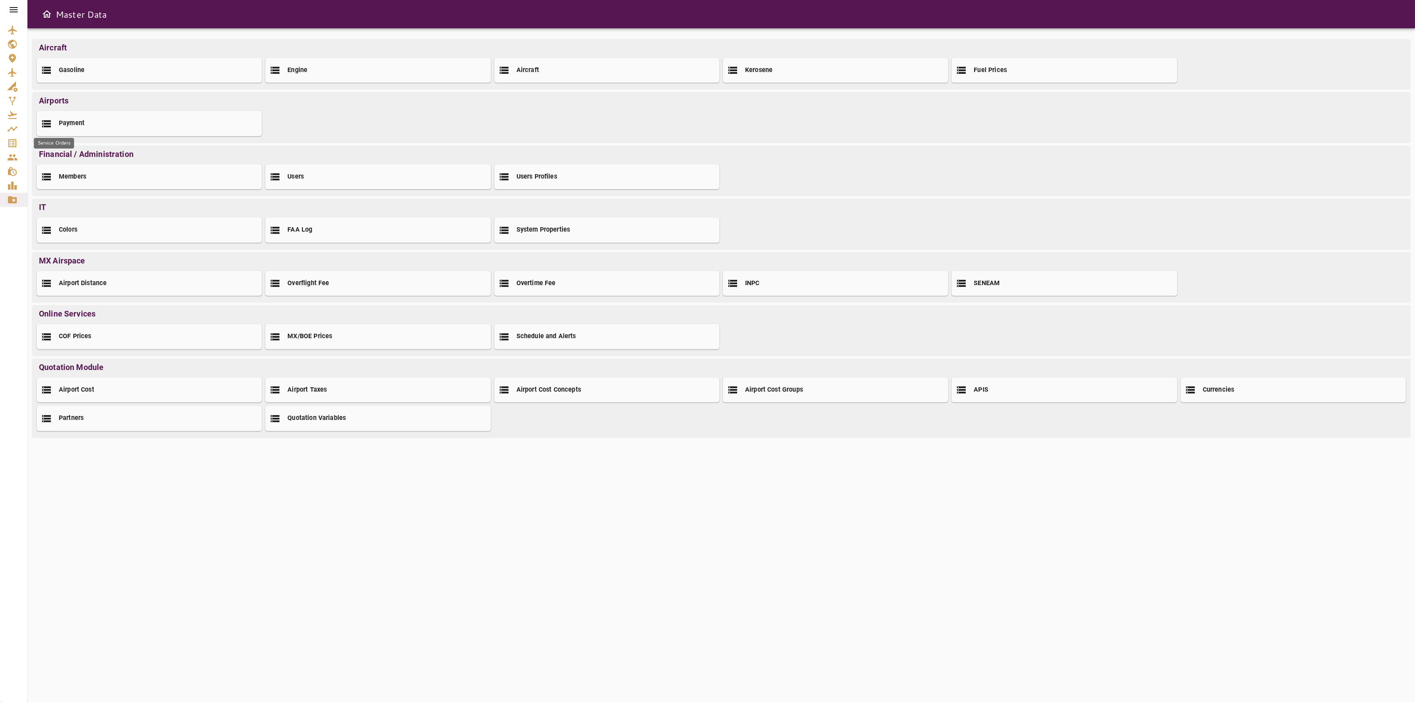
click at [12, 140] on icon "Service Orders" at bounding box center [12, 143] width 11 height 11
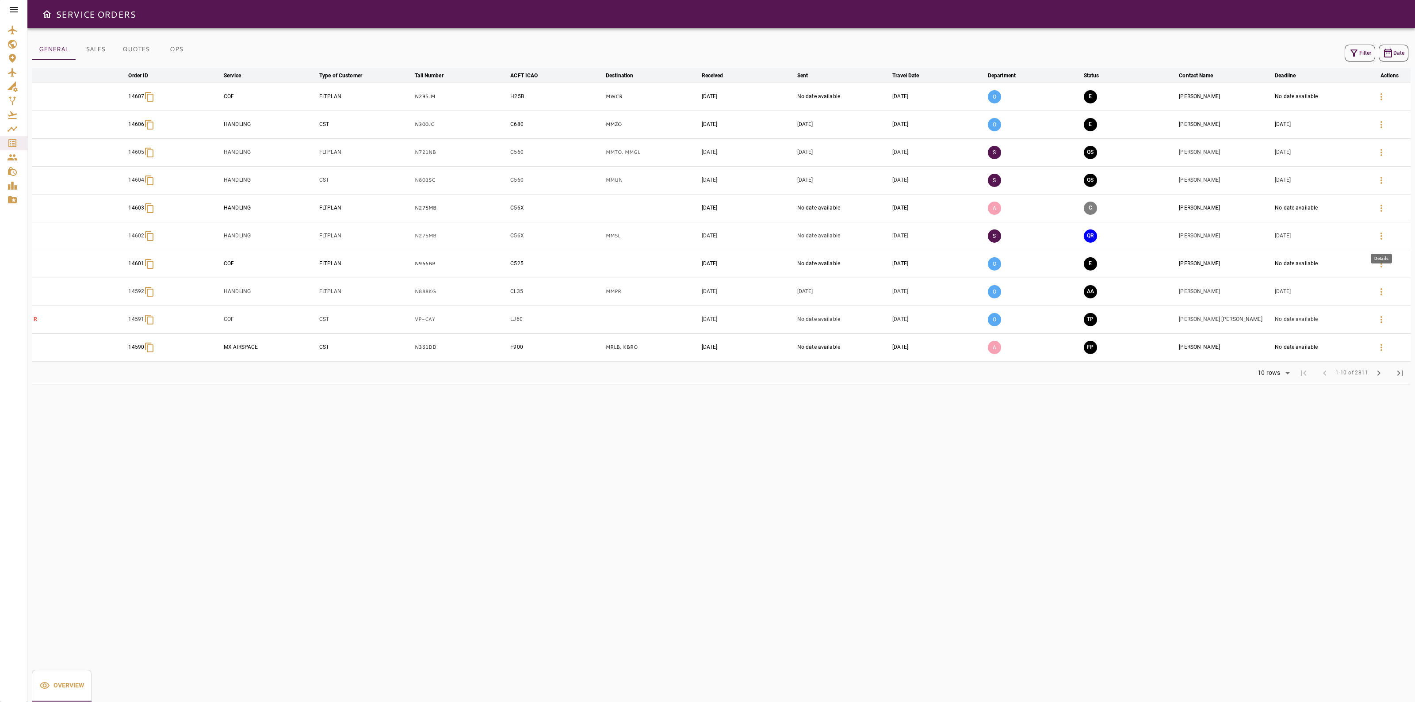
click at [1381, 238] on icon "button" at bounding box center [1381, 236] width 11 height 11
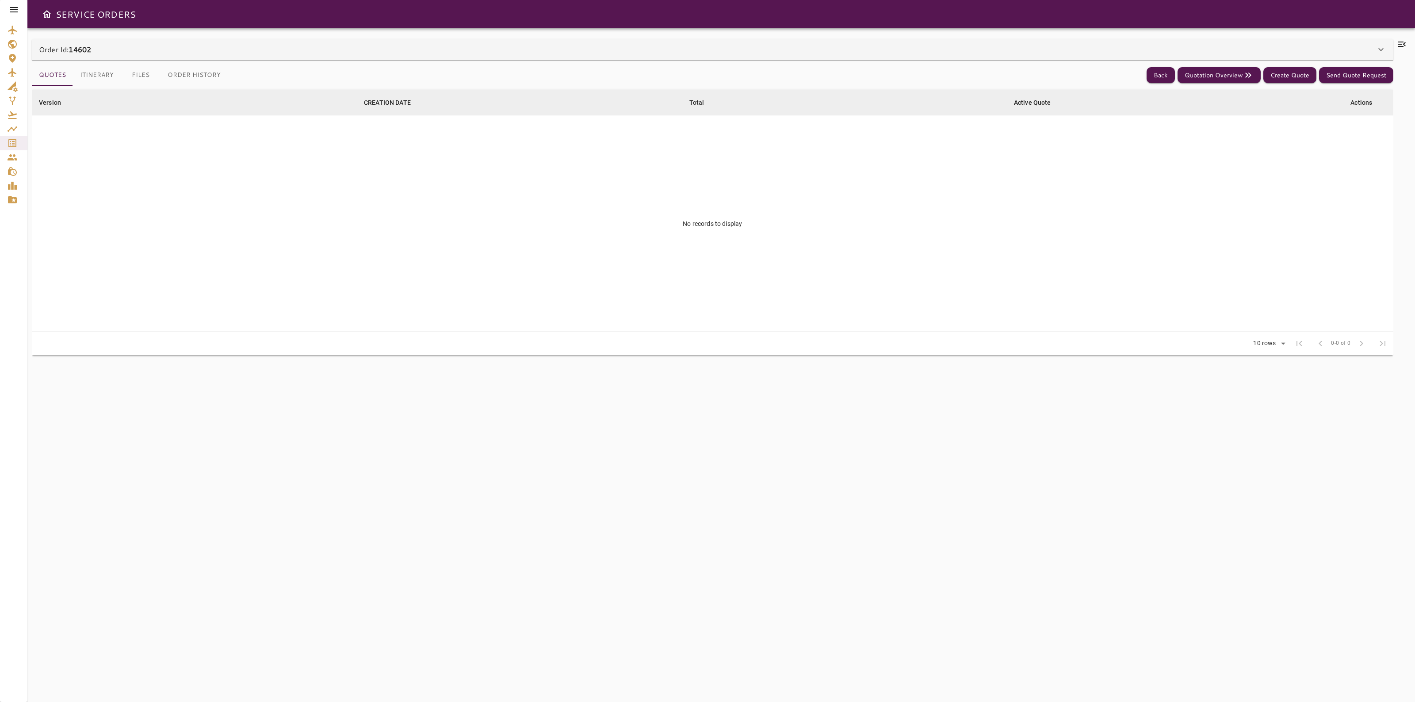
click at [1299, 45] on div "Order Id: 14602" at bounding box center [707, 49] width 1337 height 11
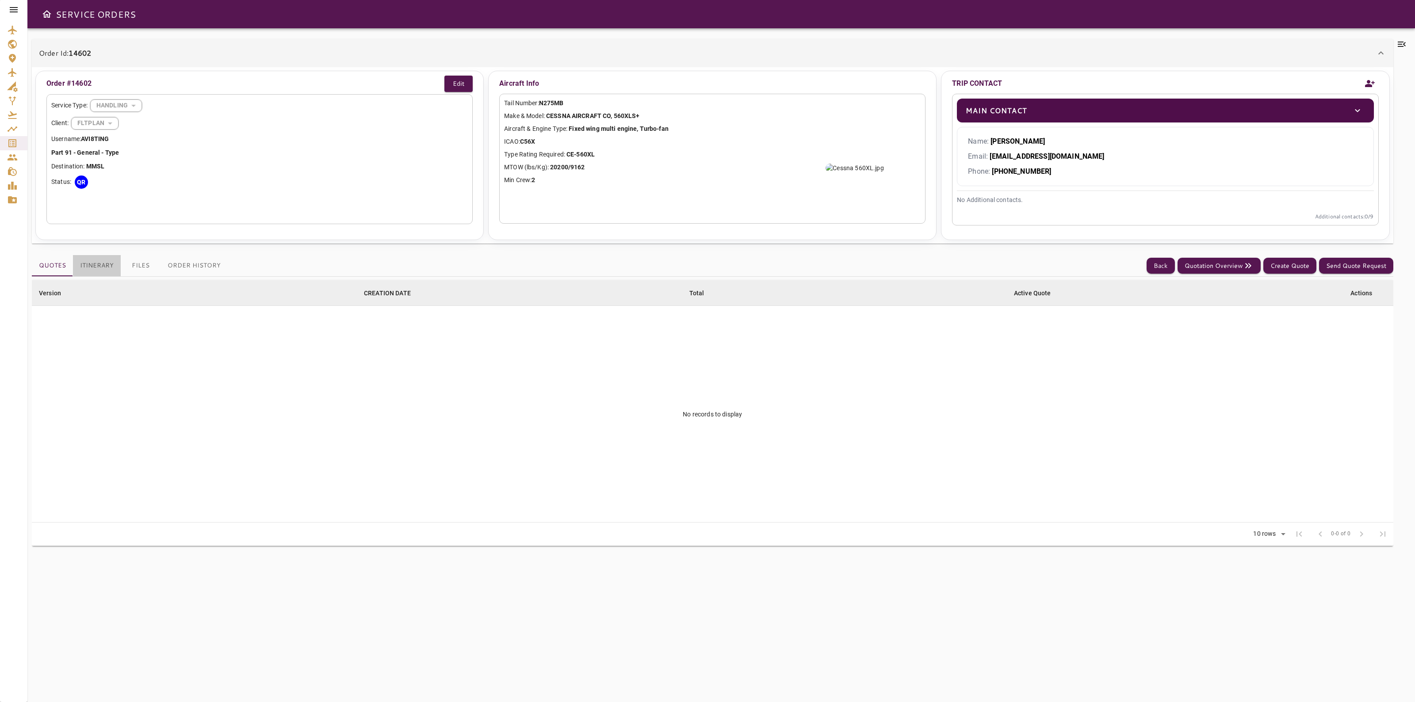
click at [88, 274] on button "Itinerary" at bounding box center [97, 265] width 48 height 21
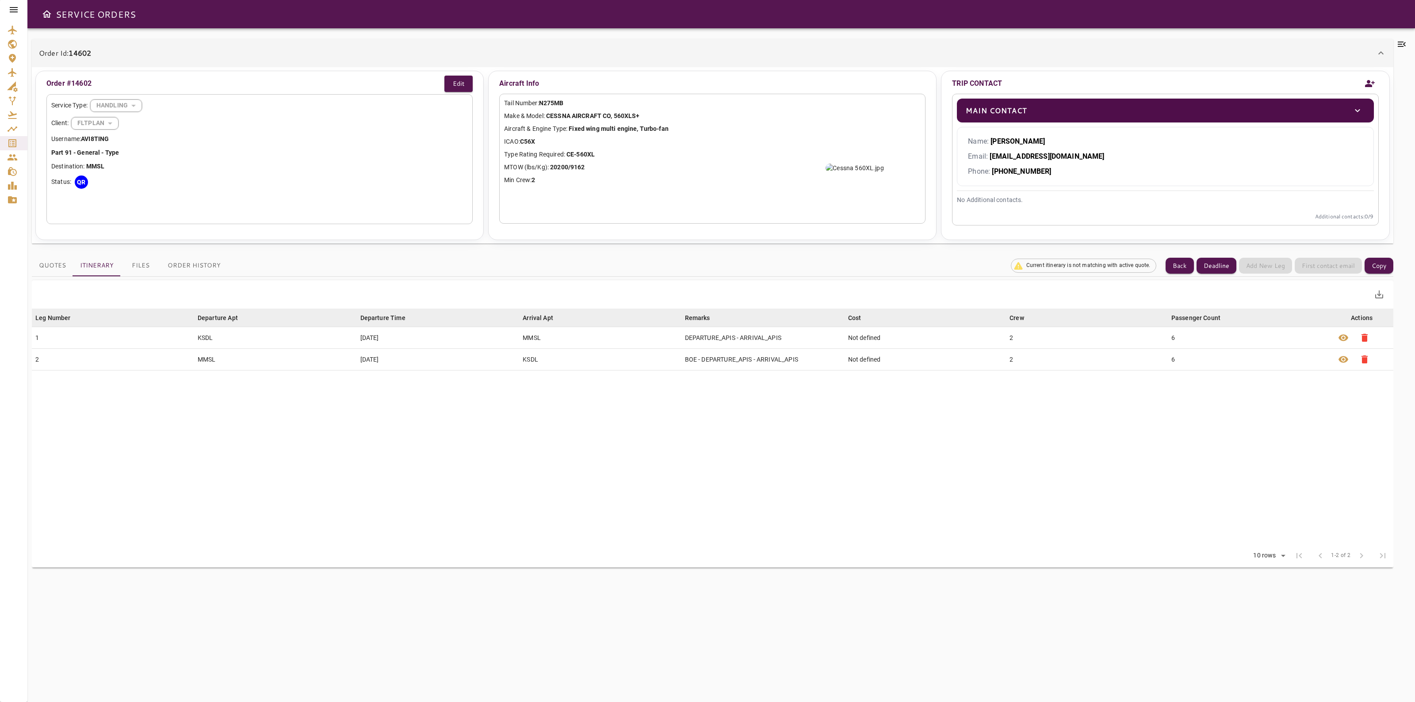
click at [88, 270] on button "Itinerary" at bounding box center [97, 265] width 48 height 21
click at [136, 270] on button "Files" at bounding box center [141, 265] width 40 height 21
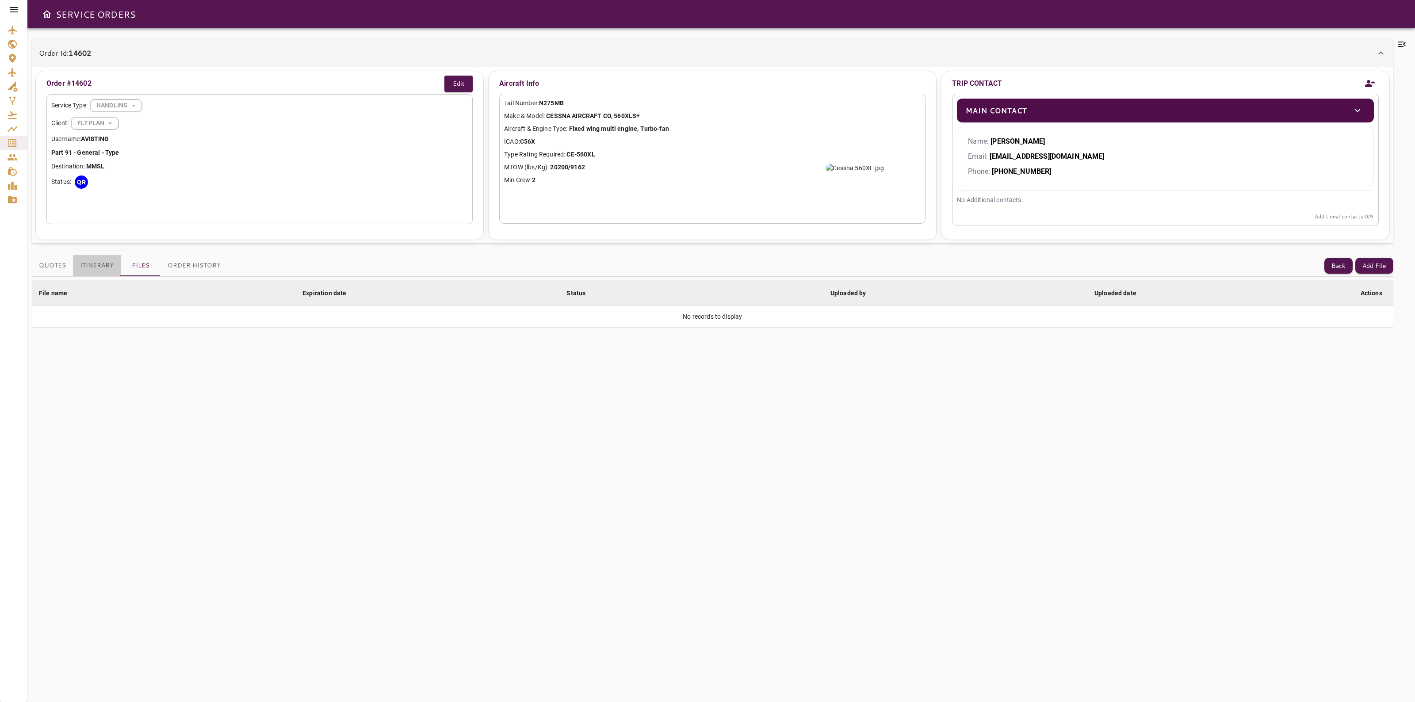
click at [109, 271] on button "Itinerary" at bounding box center [97, 265] width 48 height 21
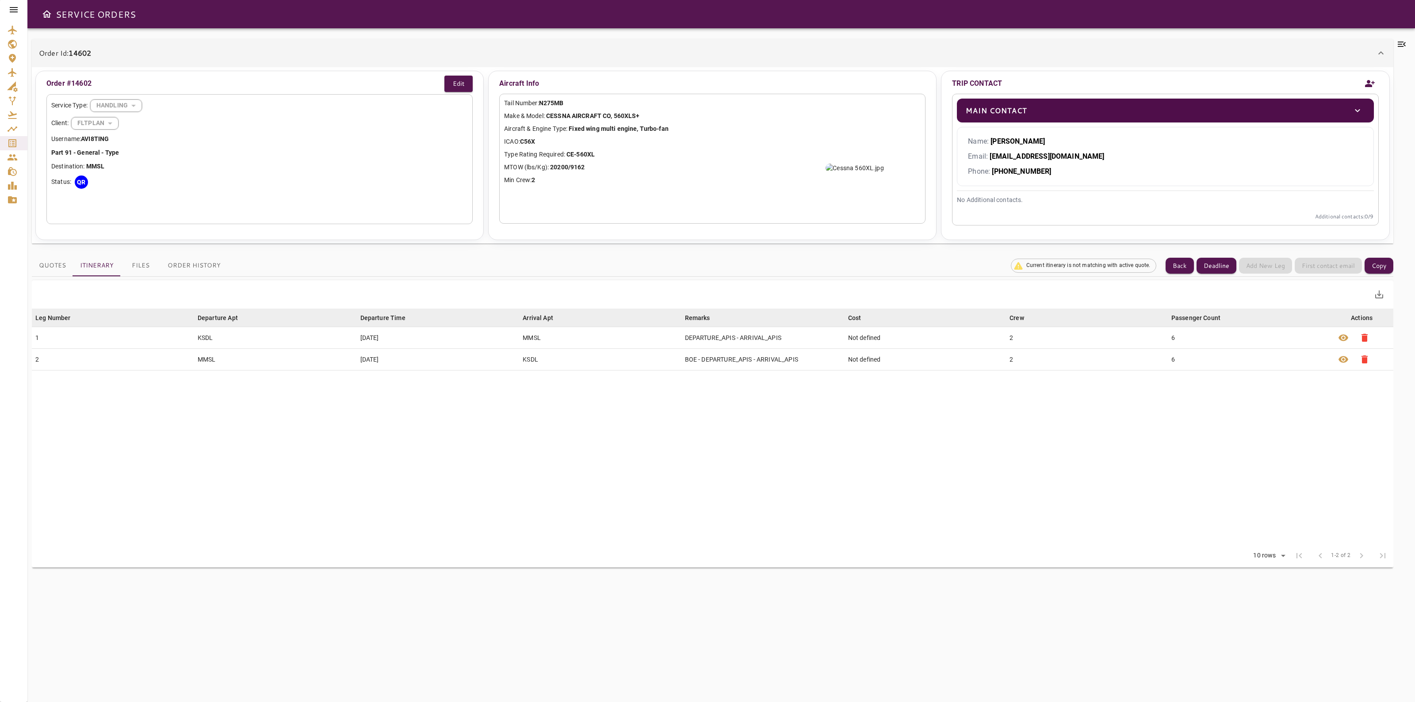
click at [67, 268] on button "Quotes" at bounding box center [52, 265] width 41 height 21
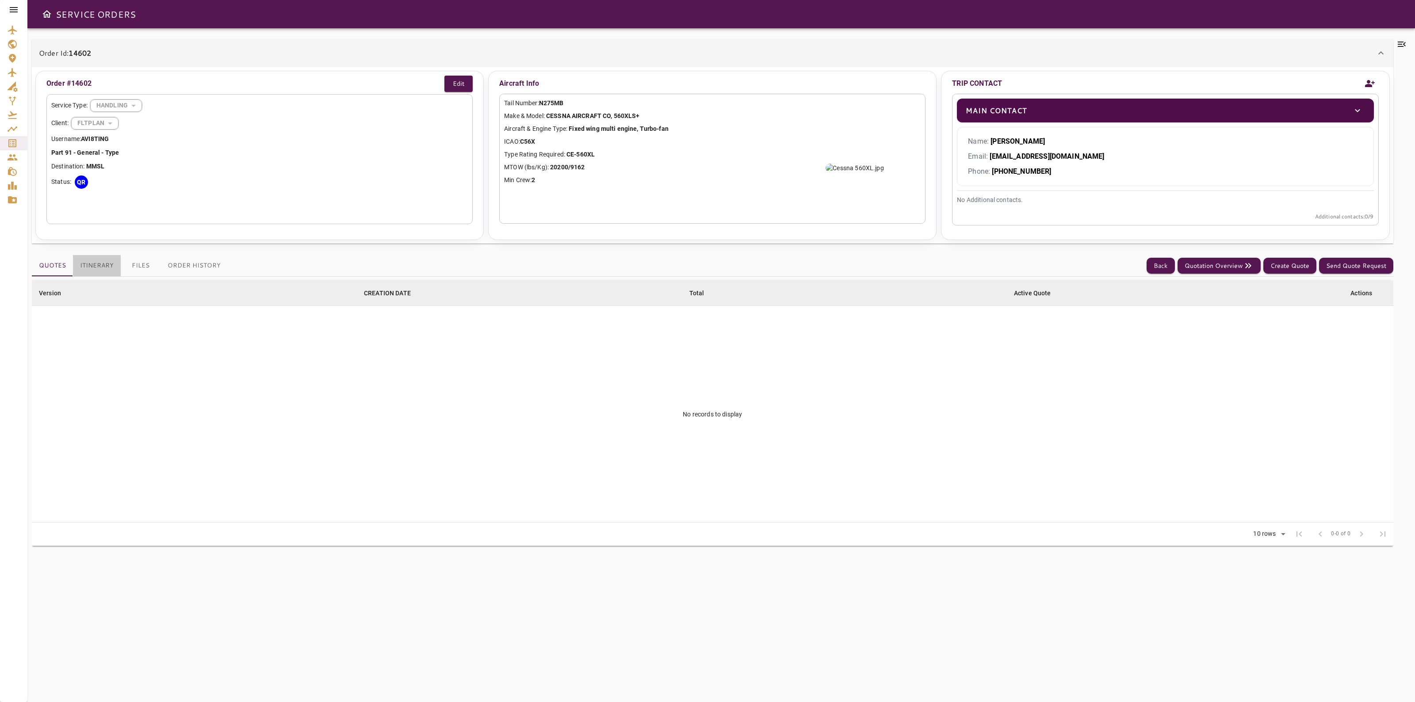
click at [83, 267] on button "Itinerary" at bounding box center [97, 265] width 48 height 21
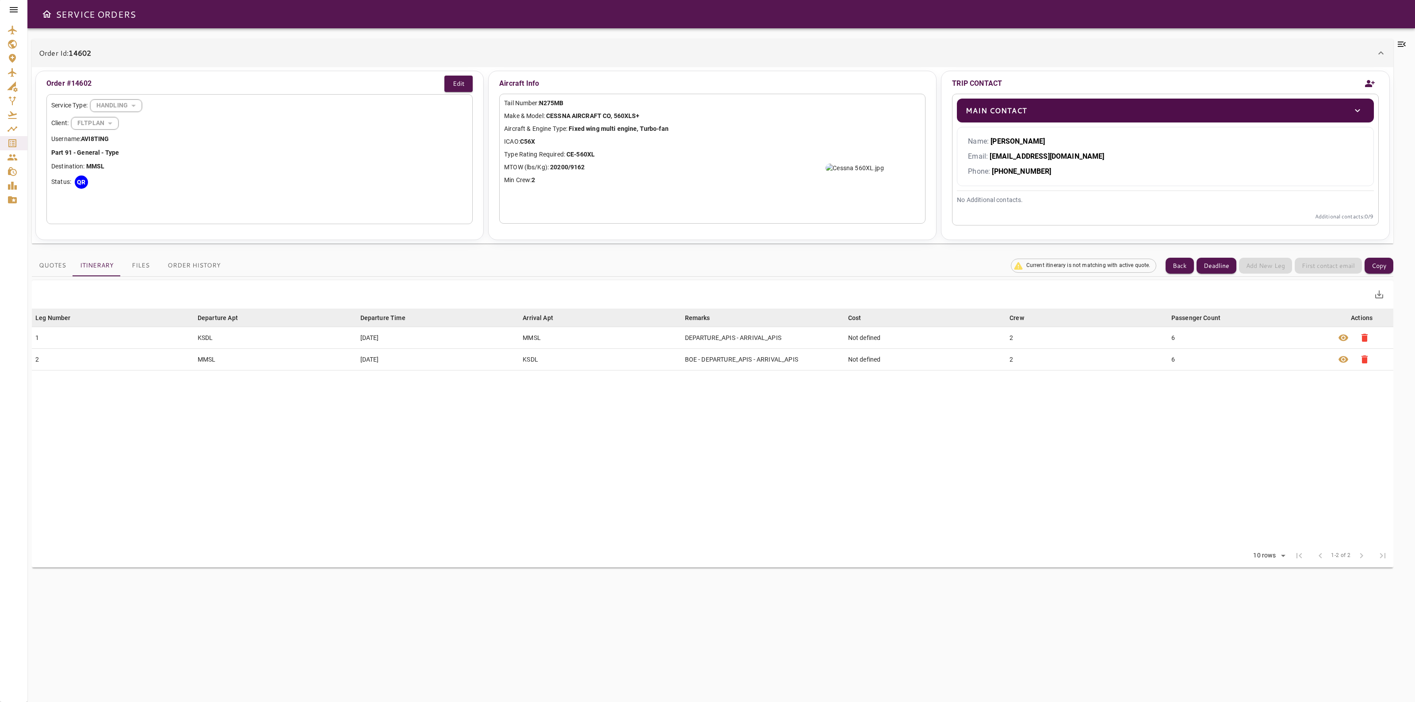
click at [1404, 41] on icon at bounding box center [1401, 44] width 11 height 11
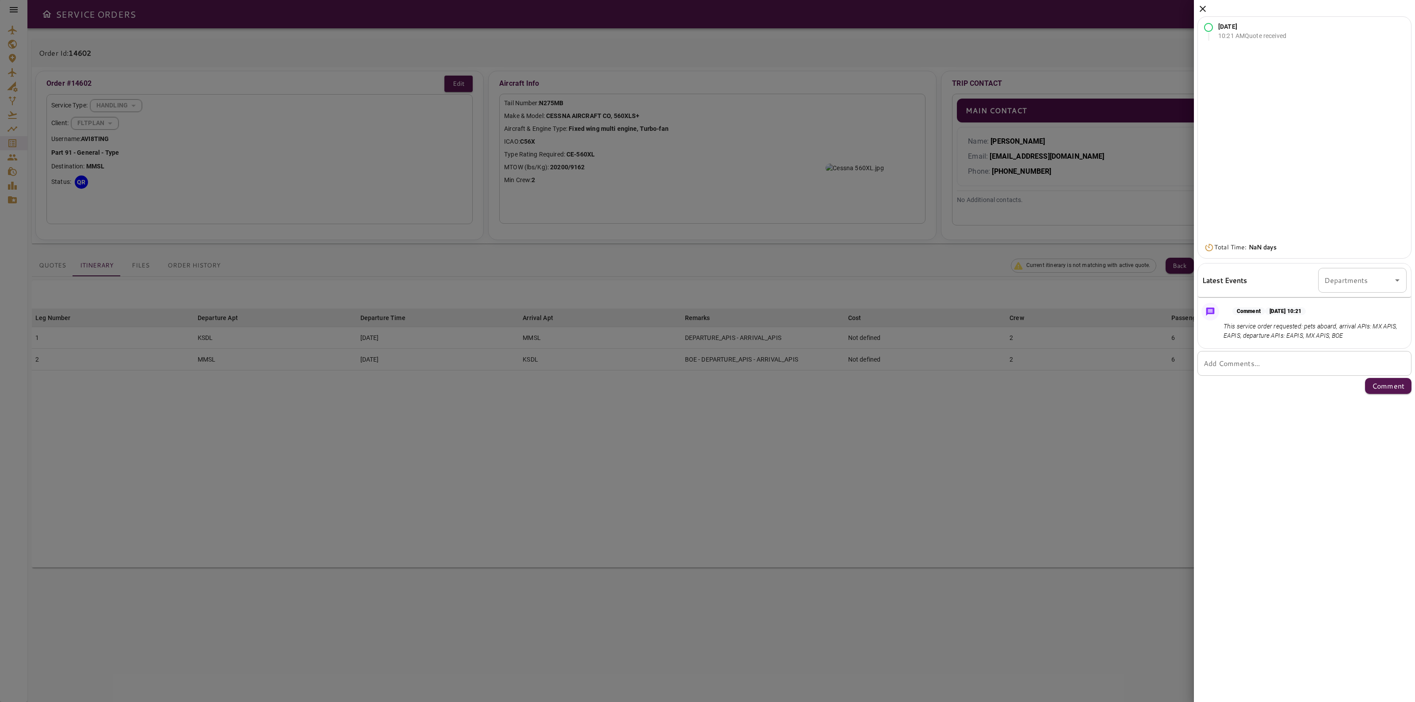
click at [1205, 8] on icon at bounding box center [1202, 9] width 11 height 11
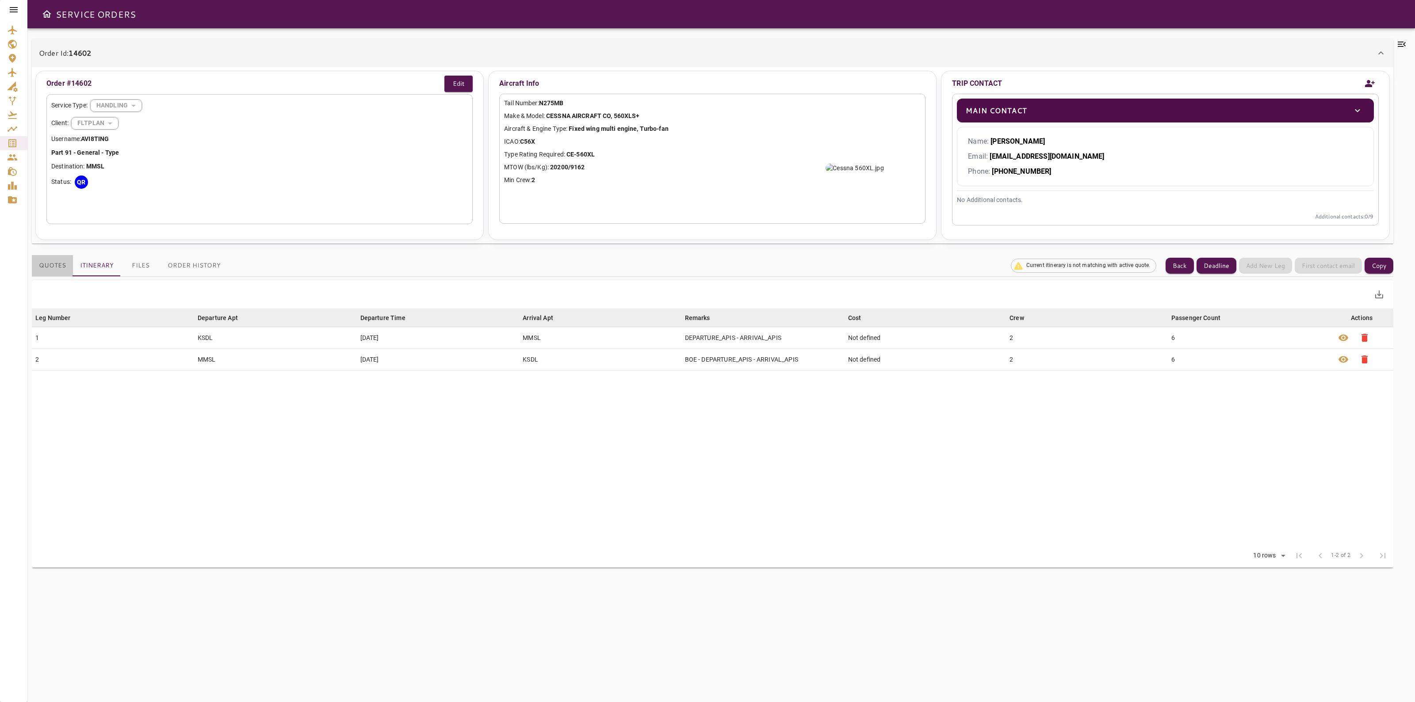
click at [65, 268] on button "Quotes" at bounding box center [52, 265] width 41 height 21
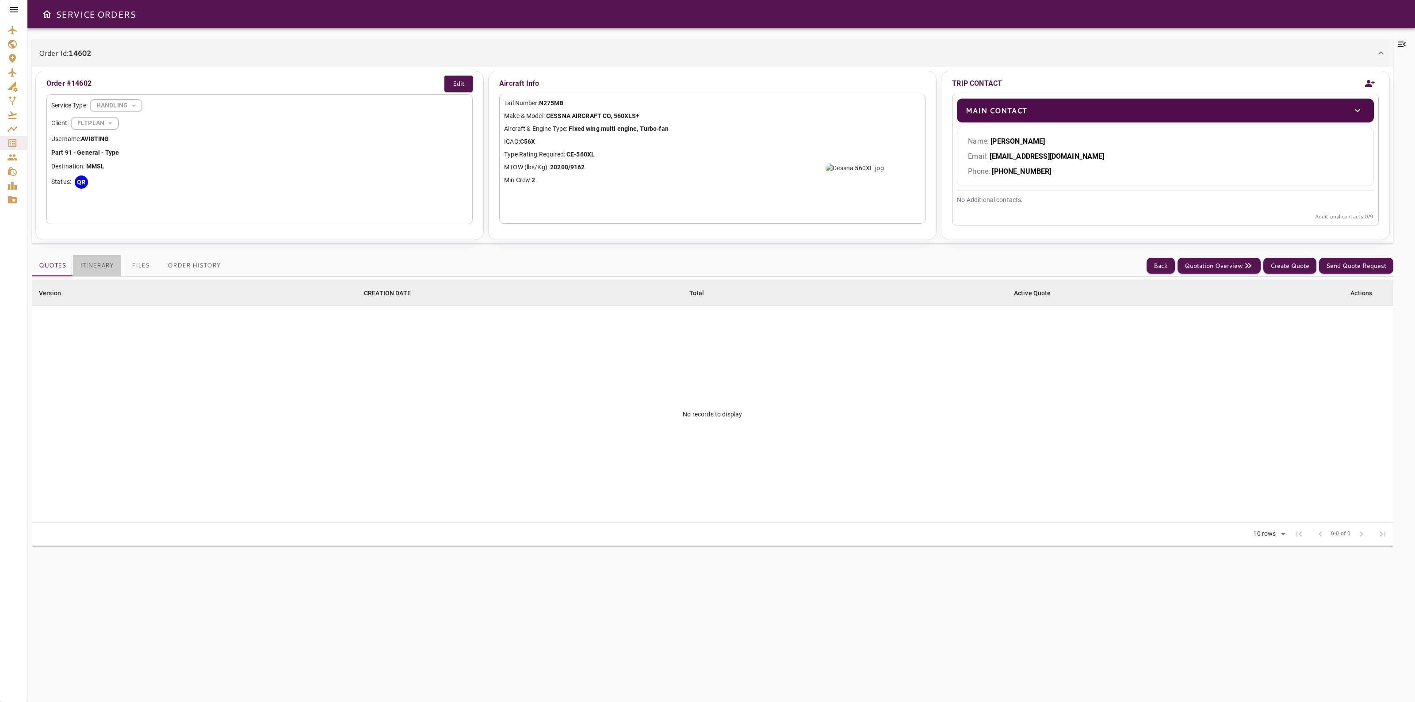
click at [115, 269] on button "Itinerary" at bounding box center [97, 265] width 48 height 21
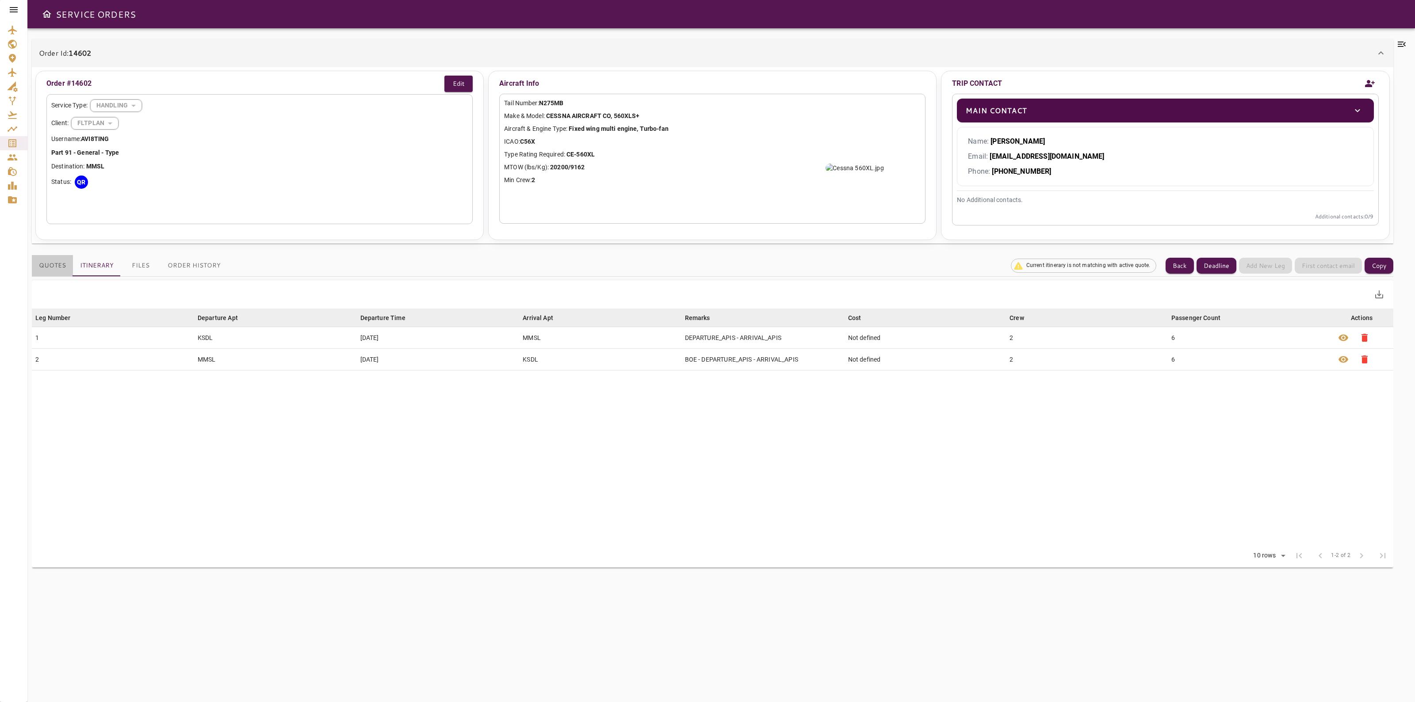
click at [38, 265] on button "Quotes" at bounding box center [52, 265] width 41 height 21
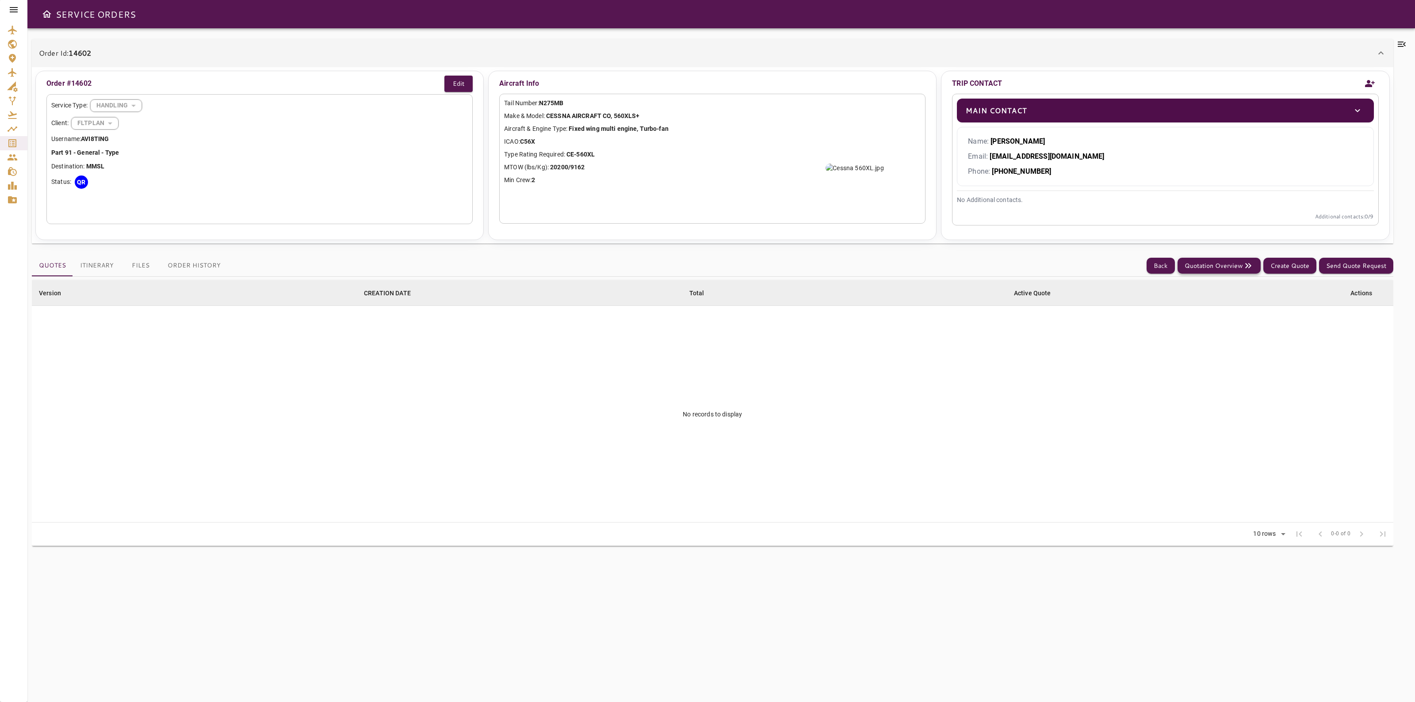
click at [1210, 263] on button "Quotation Overview" at bounding box center [1219, 266] width 83 height 16
